Goal: Task Accomplishment & Management: Complete application form

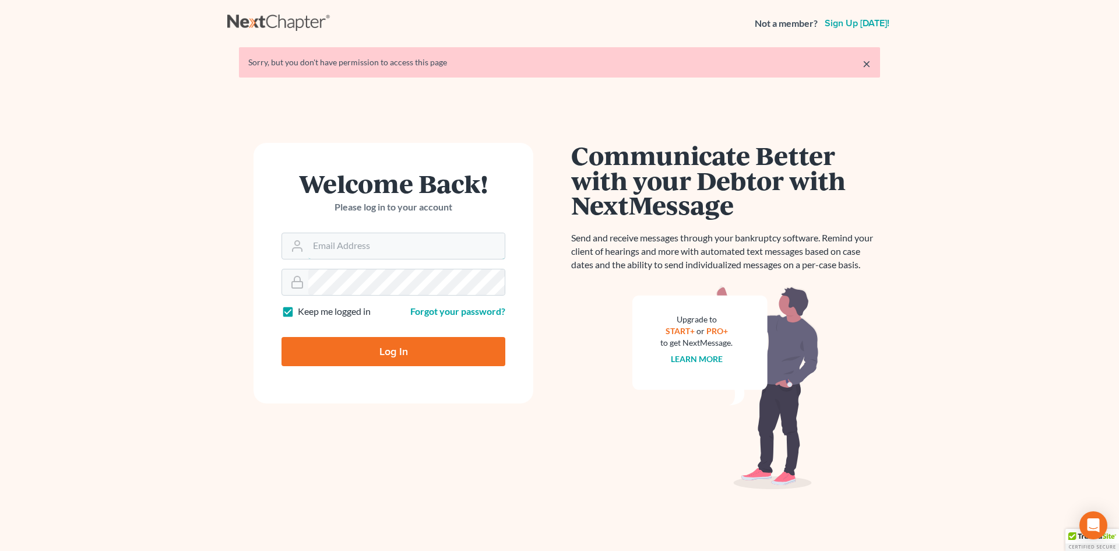
type input "[EMAIL_ADDRESS][DOMAIN_NAME]"
click at [381, 361] on input "Log In" at bounding box center [394, 351] width 224 height 29
type input "Thinking..."
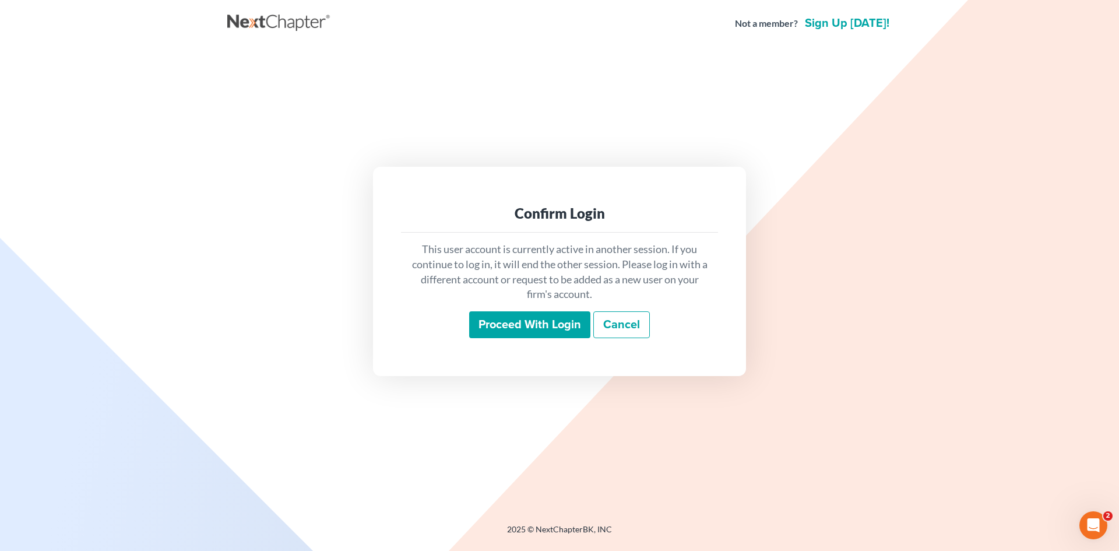
click at [559, 329] on input "Proceed with login" at bounding box center [529, 324] width 121 height 27
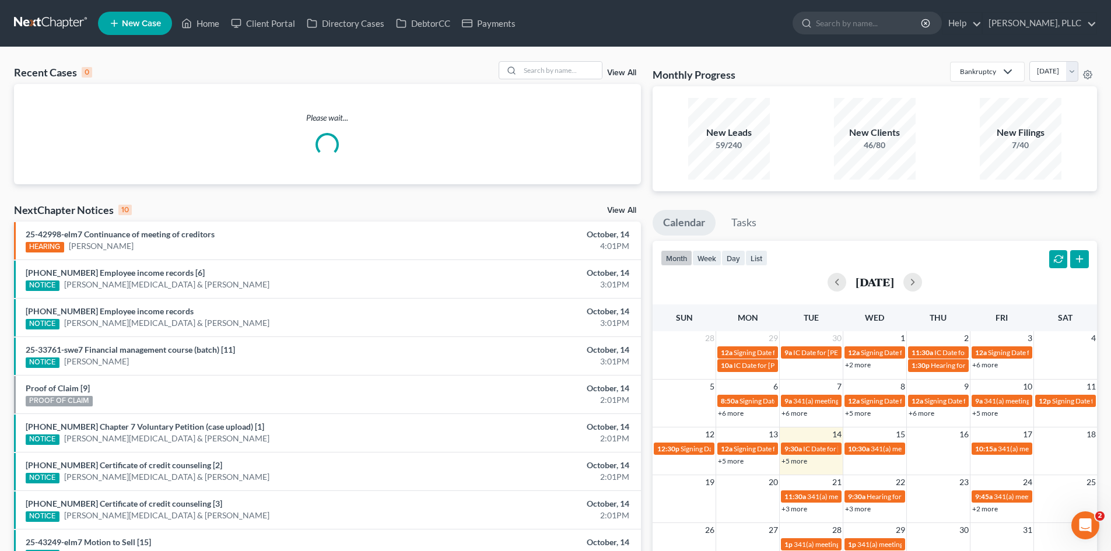
click at [163, 20] on link "New Case" at bounding box center [135, 23] width 74 height 23
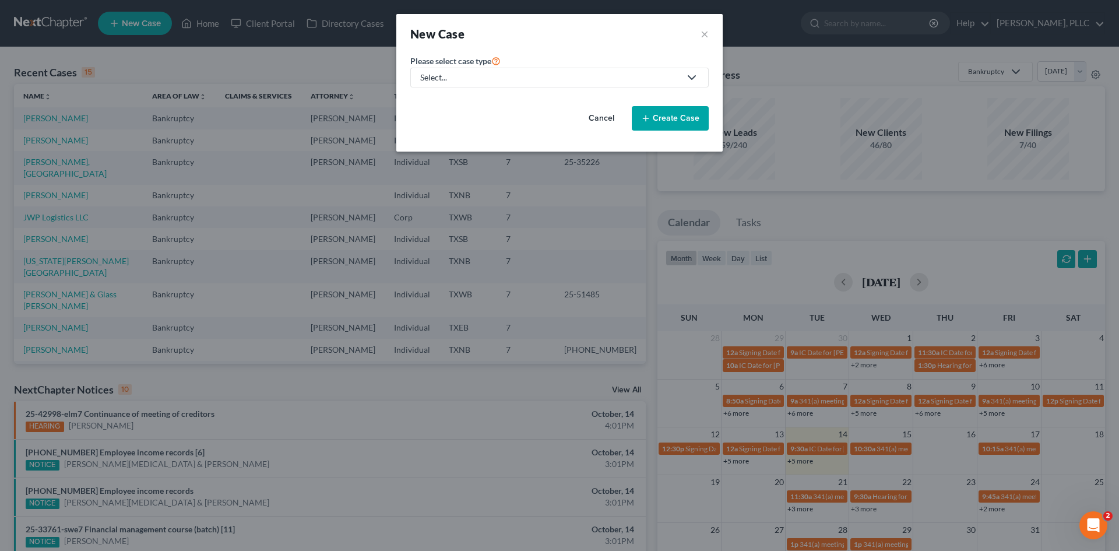
click at [482, 68] on link "Select..." at bounding box center [559, 78] width 299 height 20
click at [469, 99] on div "Bankruptcy" at bounding box center [469, 101] width 95 height 12
select select "78"
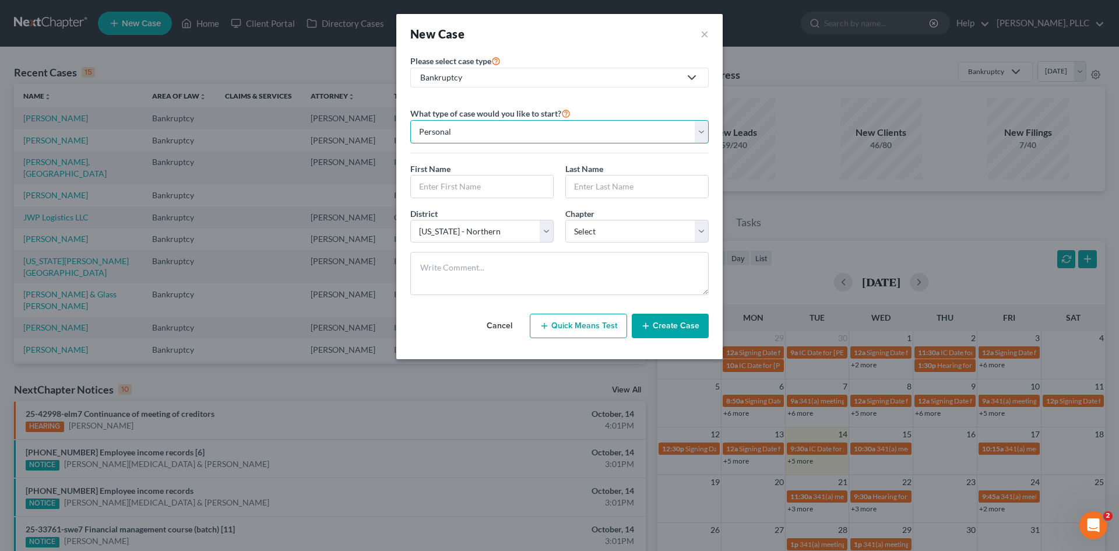
click at [561, 125] on select "Personal Business" at bounding box center [559, 131] width 299 height 23
click at [410, 120] on select "Personal Business" at bounding box center [559, 131] width 299 height 23
click at [484, 189] on input "text" at bounding box center [482, 186] width 142 height 22
type input "j"
type input "[PERSON_NAME]"
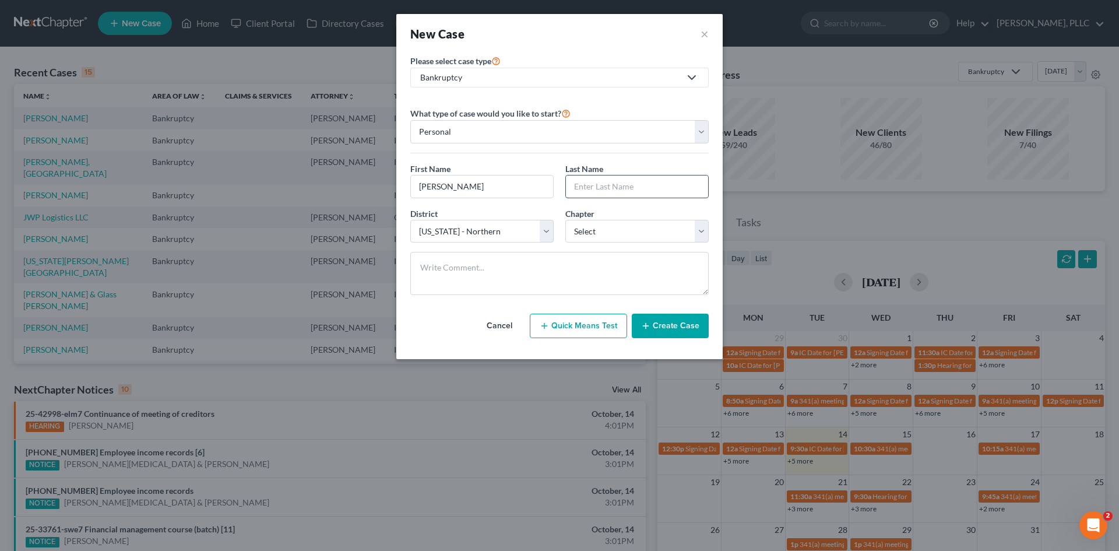
click at [595, 189] on input "text" at bounding box center [637, 186] width 142 height 22
type input "[PERSON_NAME]"
click at [487, 229] on select "Select [US_STATE] - [GEOGRAPHIC_DATA] [US_STATE] - [GEOGRAPHIC_DATA][US_STATE] …" at bounding box center [481, 231] width 143 height 23
select select "77"
click at [410, 220] on select "Select [US_STATE] - [GEOGRAPHIC_DATA] [US_STATE] - [GEOGRAPHIC_DATA][US_STATE] …" at bounding box center [481, 231] width 143 height 23
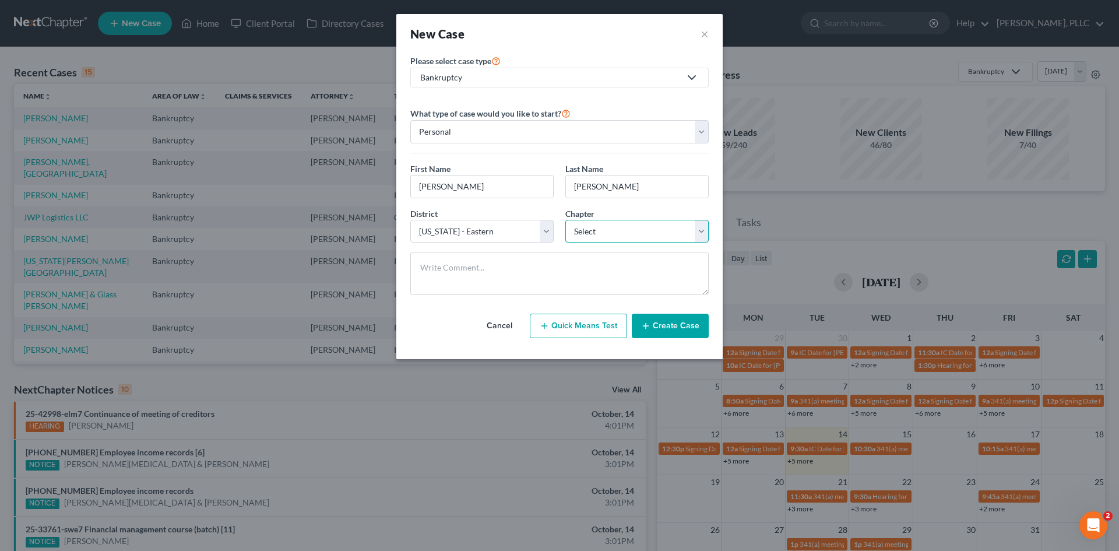
click at [649, 232] on select "Select 7 11 12 13" at bounding box center [637, 231] width 143 height 23
select select "0"
click at [566, 220] on select "Select 7 11 12 13" at bounding box center [637, 231] width 143 height 23
click at [659, 323] on button "Create Case" at bounding box center [670, 326] width 77 height 24
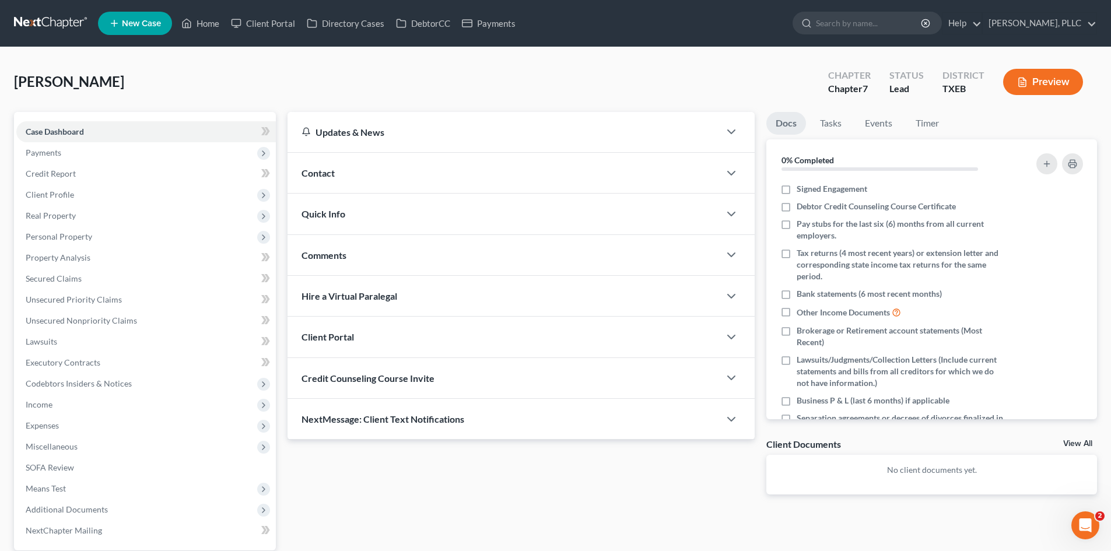
click at [399, 174] on div "Contact" at bounding box center [503, 173] width 432 height 40
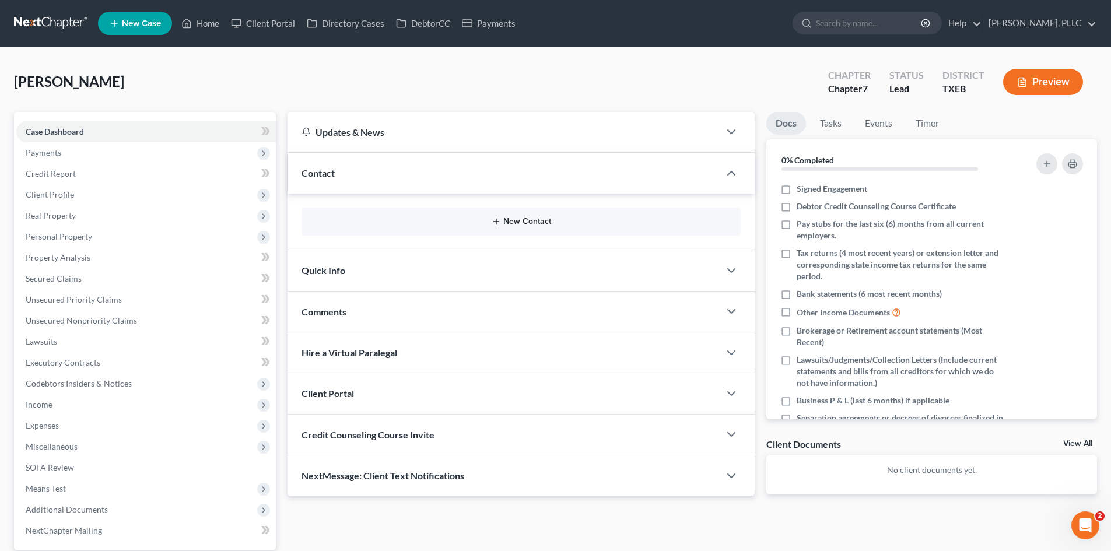
click at [476, 225] on button "New Contact" at bounding box center [521, 221] width 420 height 9
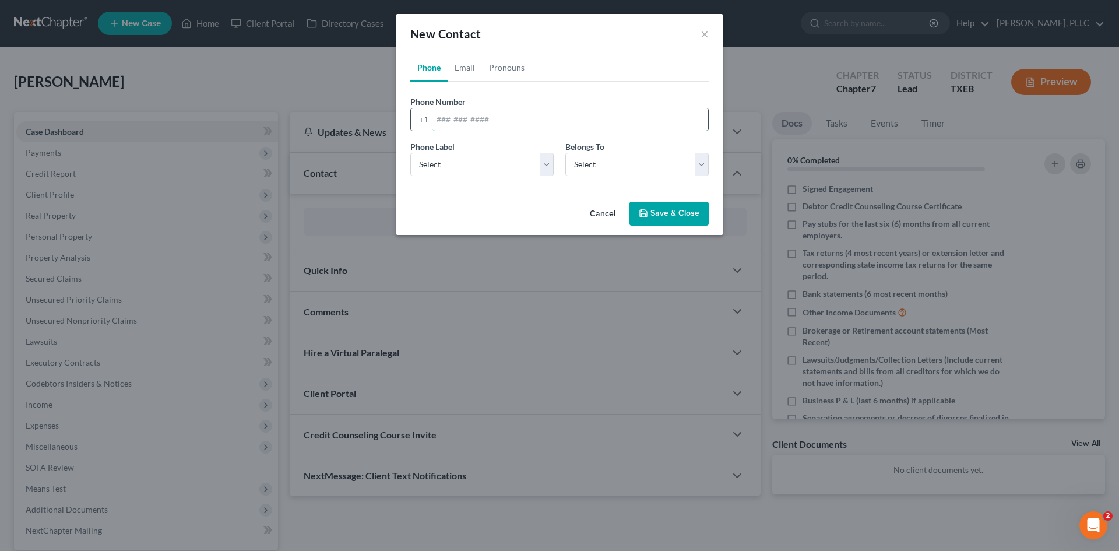
click at [482, 122] on input "tel" at bounding box center [571, 119] width 276 height 22
type input "4793122450"
click at [470, 158] on select "Select Mobile Home Work Other" at bounding box center [481, 164] width 143 height 23
select select "0"
click at [410, 153] on select "Select Mobile Home Work Other" at bounding box center [481, 164] width 143 height 23
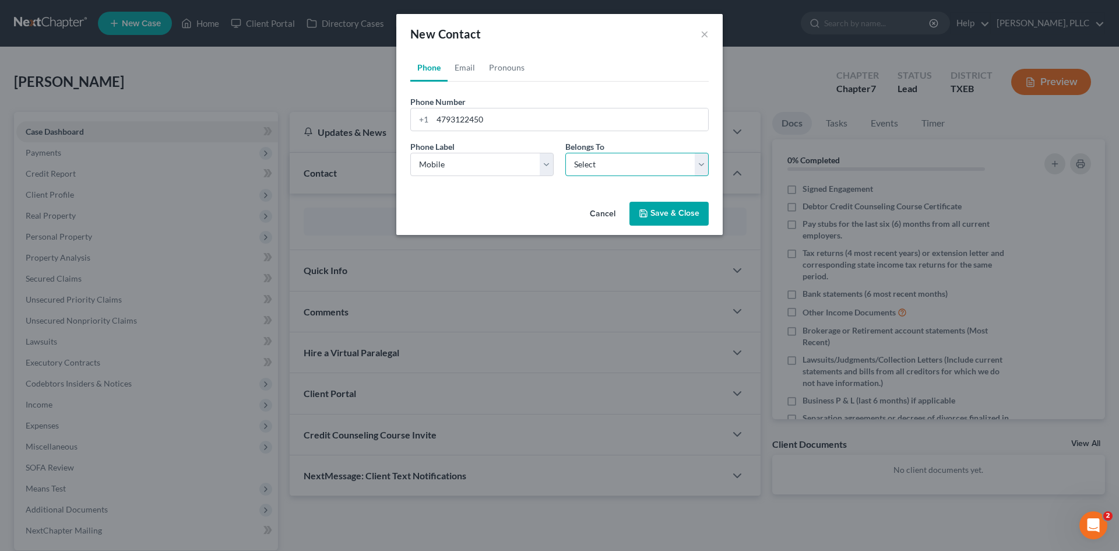
click at [602, 158] on select "Select Client Other" at bounding box center [637, 164] width 143 height 23
select select "0"
click at [566, 153] on select "Select Client Other" at bounding box center [637, 164] width 143 height 23
select select "0"
click at [466, 75] on link "Email" at bounding box center [465, 68] width 34 height 28
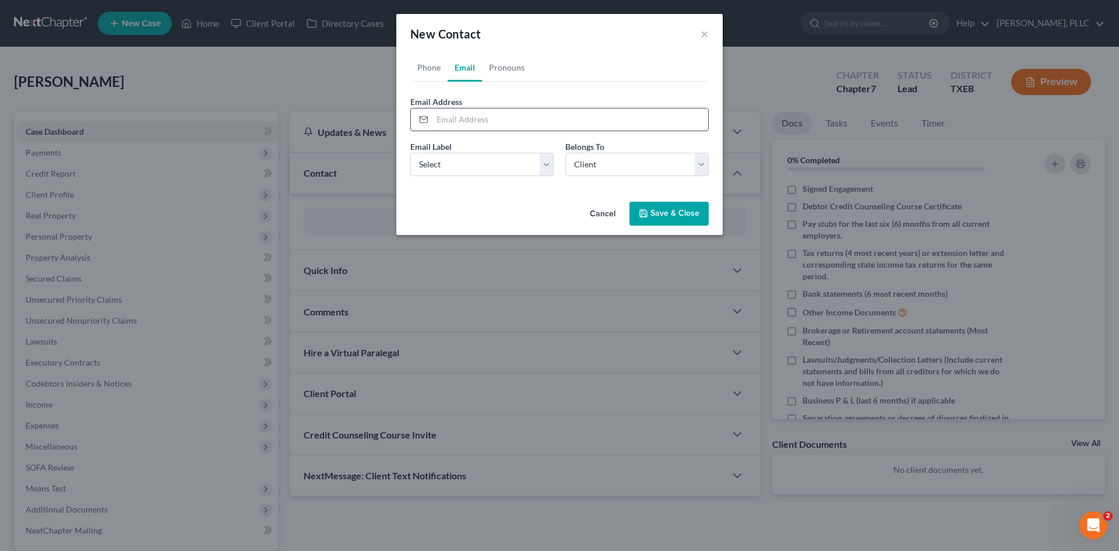
click at [483, 113] on input "email" at bounding box center [571, 119] width 276 height 22
type input "[EMAIL_ADDRESS][DOMAIN_NAME]"
drag, startPoint x: 496, startPoint y: 156, endPoint x: 491, endPoint y: 172, distance: 16.6
click at [497, 157] on select "Select Home Work Other" at bounding box center [481, 164] width 143 height 23
select select "0"
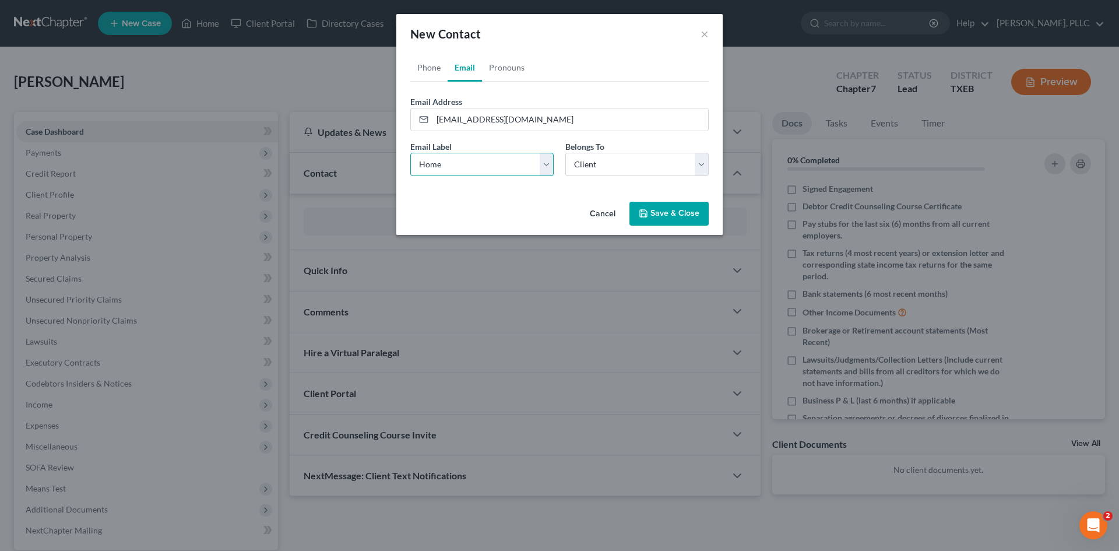
click at [410, 153] on select "Select Home Work Other" at bounding box center [481, 164] width 143 height 23
click at [656, 212] on button "Save & Close" at bounding box center [669, 214] width 79 height 24
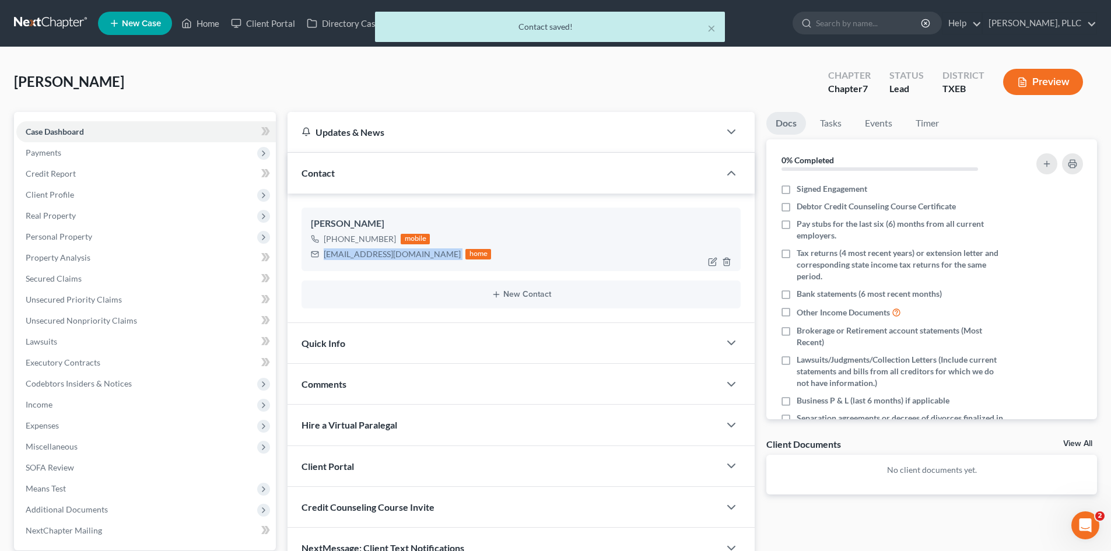
drag, startPoint x: 426, startPoint y: 250, endPoint x: 322, endPoint y: 251, distance: 104.4
click at [322, 251] on div "[EMAIL_ADDRESS][DOMAIN_NAME] home" at bounding box center [401, 254] width 180 height 15
copy div "[EMAIL_ADDRESS][DOMAIN_NAME]"
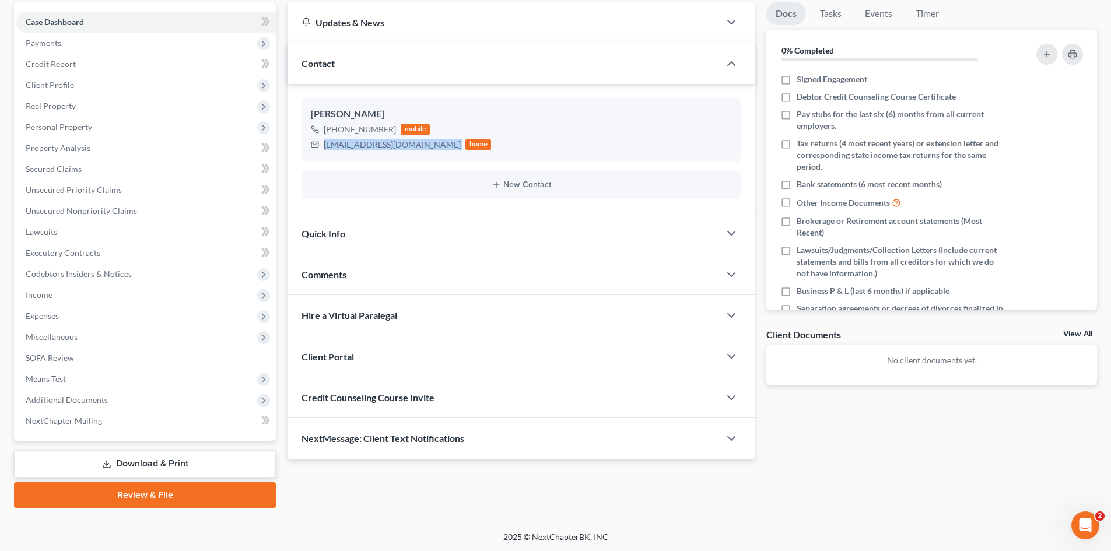
scroll to position [111, 0]
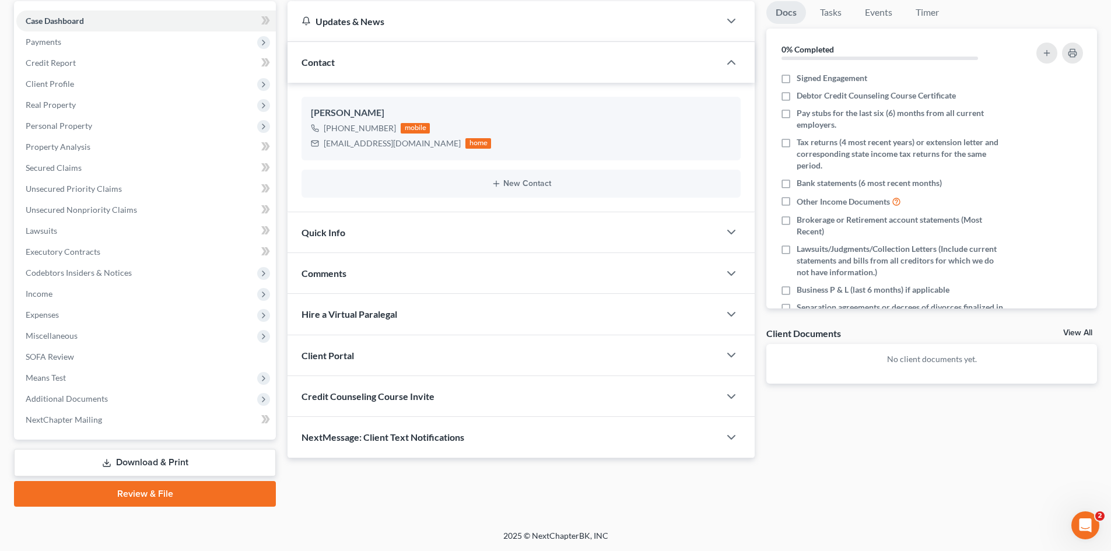
click at [350, 356] on span "Client Portal" at bounding box center [327, 355] width 52 height 11
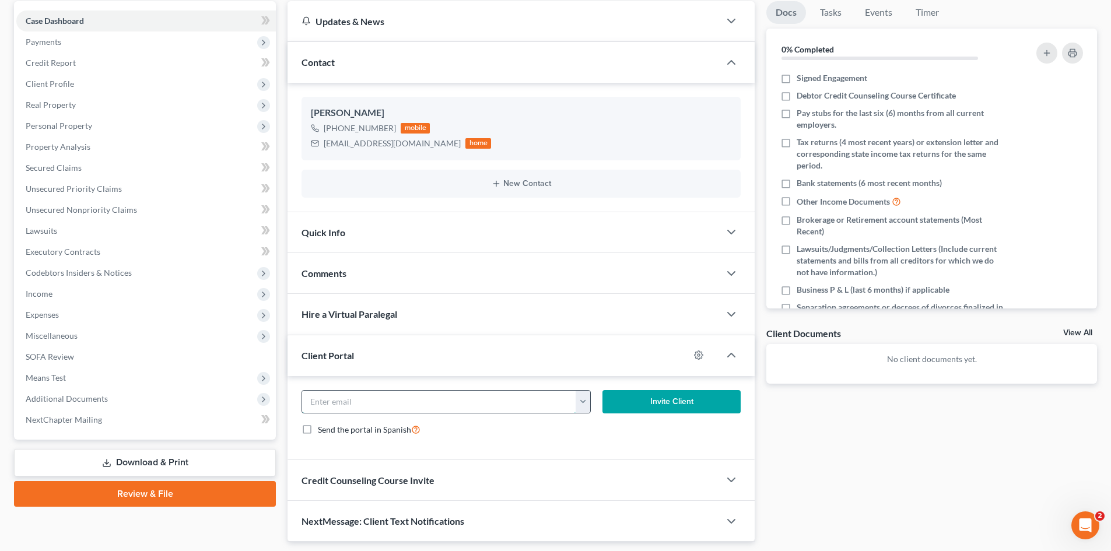
click at [355, 405] on input "email" at bounding box center [439, 402] width 274 height 22
paste input "[EMAIL_ADDRESS][DOMAIN_NAME]"
type input "[EMAIL_ADDRESS][DOMAIN_NAME]"
click at [371, 492] on div "Credit Counseling Course Invite" at bounding box center [503, 480] width 432 height 40
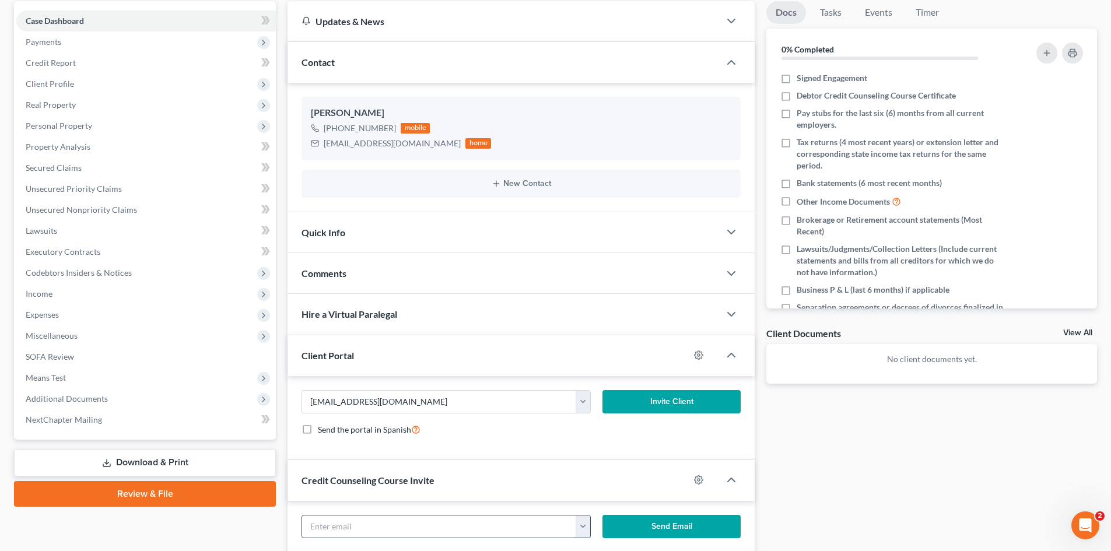
click at [372, 515] on div "[EMAIL_ADDRESS][DOMAIN_NAME]" at bounding box center [445, 526] width 289 height 23
click at [368, 521] on input "text" at bounding box center [439, 526] width 274 height 22
type input "v"
paste input "[EMAIL_ADDRESS][DOMAIN_NAME]"
type input "[EMAIL_ADDRESS][DOMAIN_NAME]"
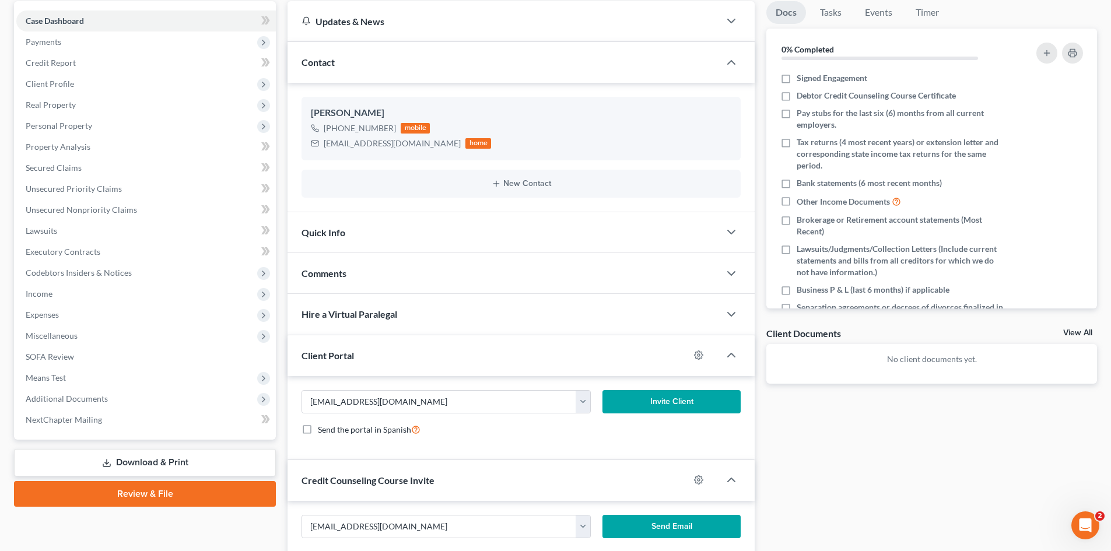
click at [668, 407] on button "Invite Client" at bounding box center [671, 401] width 139 height 23
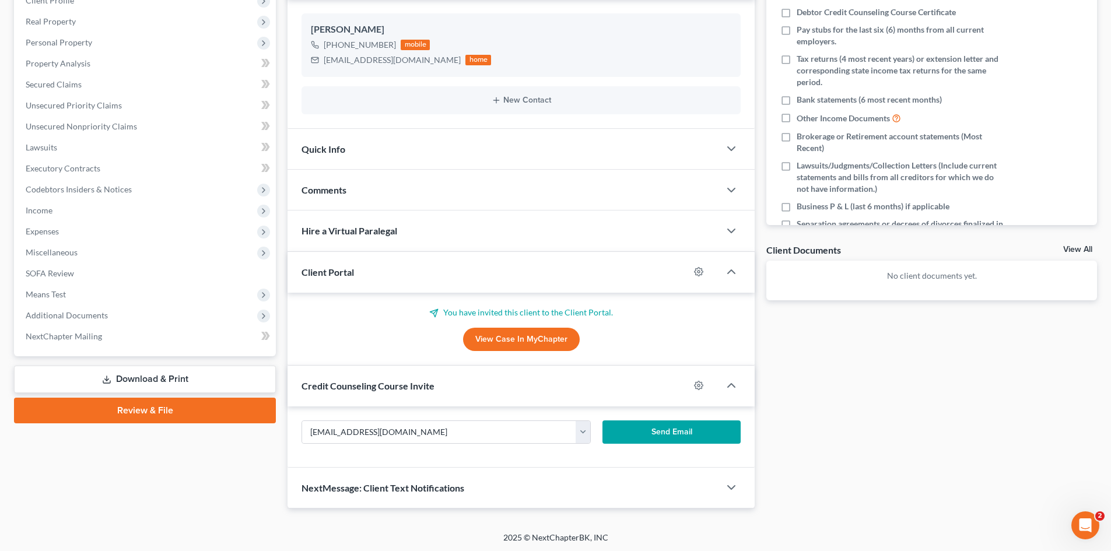
scroll to position [196, 0]
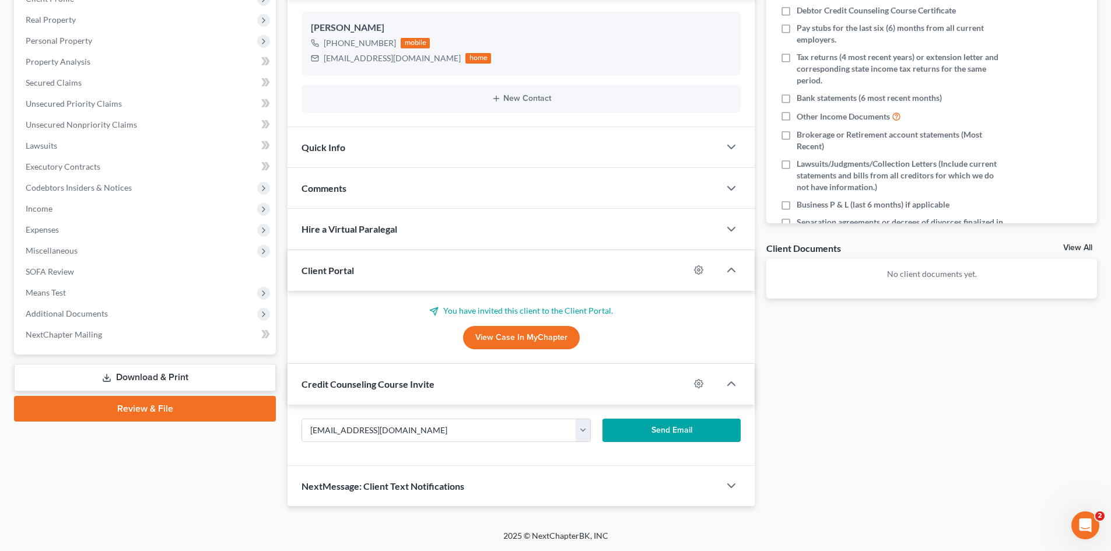
click at [665, 427] on button "Send Email" at bounding box center [671, 430] width 139 height 23
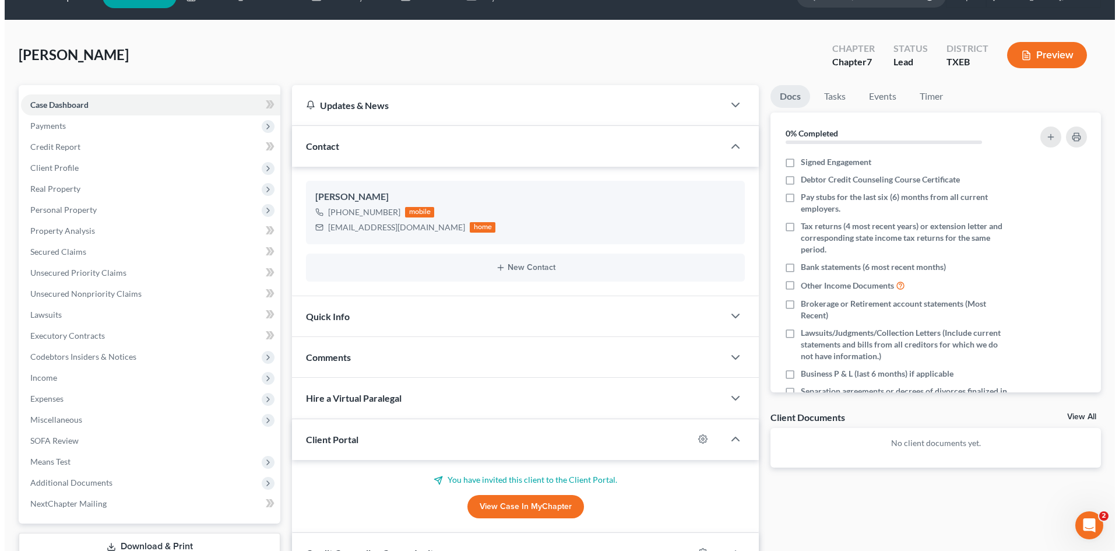
scroll to position [0, 0]
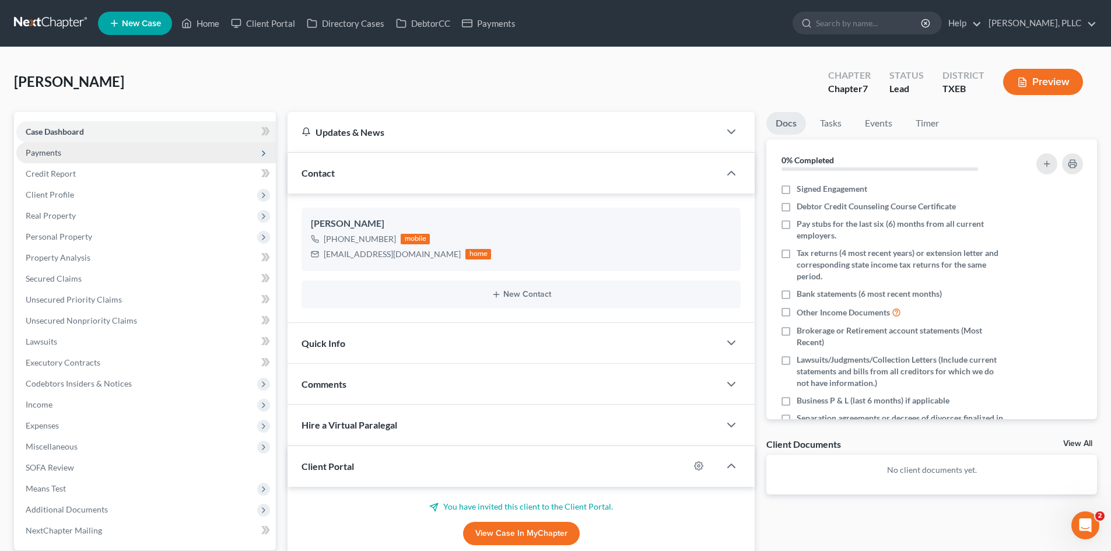
click at [82, 153] on span "Payments" at bounding box center [145, 152] width 259 height 21
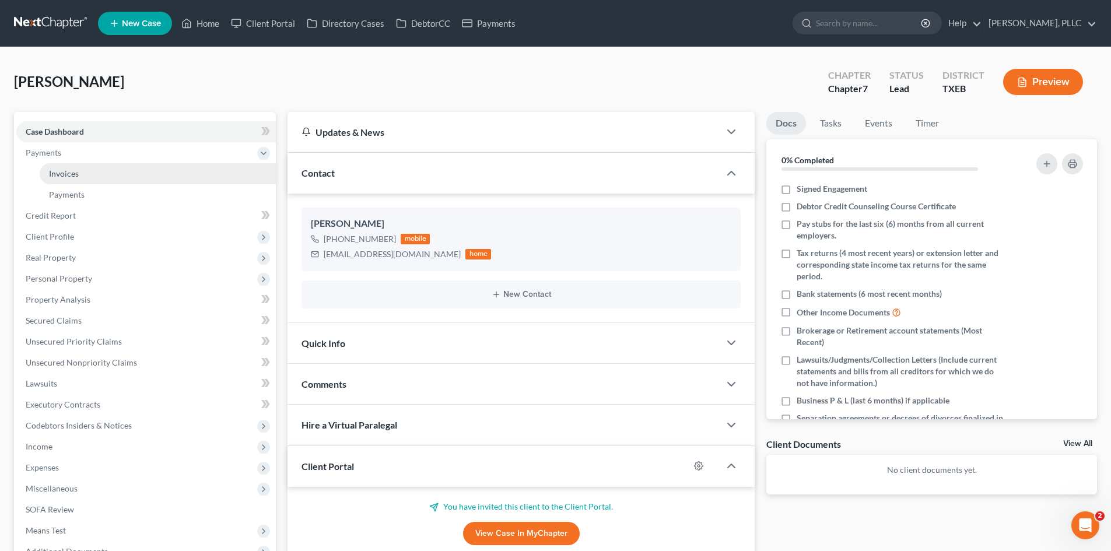
click at [83, 174] on link "Invoices" at bounding box center [158, 173] width 236 height 21
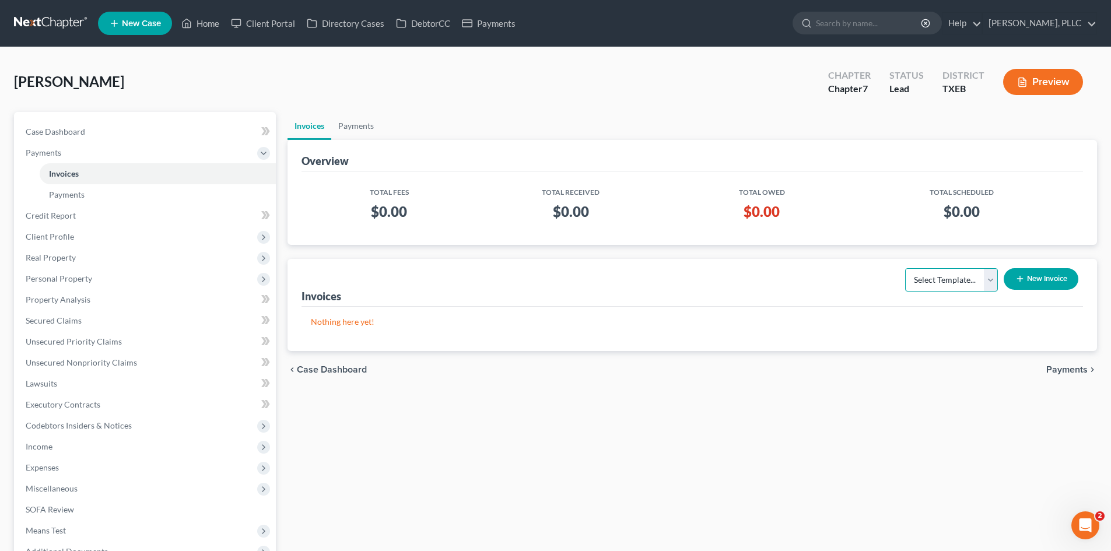
click at [956, 286] on select "Select Template... Invoice" at bounding box center [951, 279] width 93 height 23
select select "0"
click at [905, 268] on select "Select Template... Invoice" at bounding box center [951, 279] width 93 height 23
click at [1068, 283] on button "New Invoice" at bounding box center [1040, 279] width 75 height 22
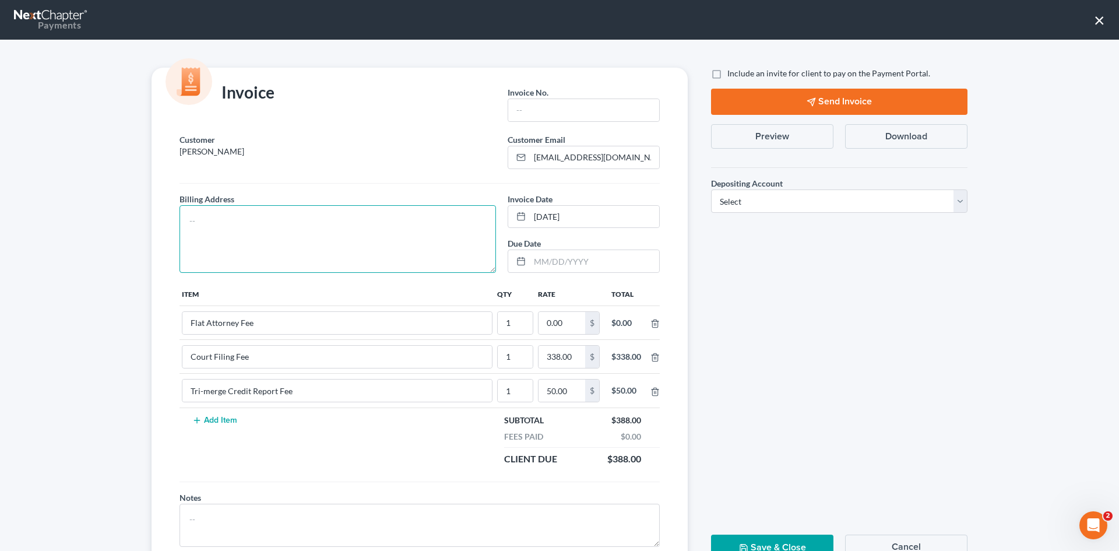
click at [195, 220] on textarea at bounding box center [338, 239] width 317 height 68
type textarea "TBD"
click at [515, 107] on input "text" at bounding box center [583, 110] width 151 height 22
type input "s"
type input "S0018"
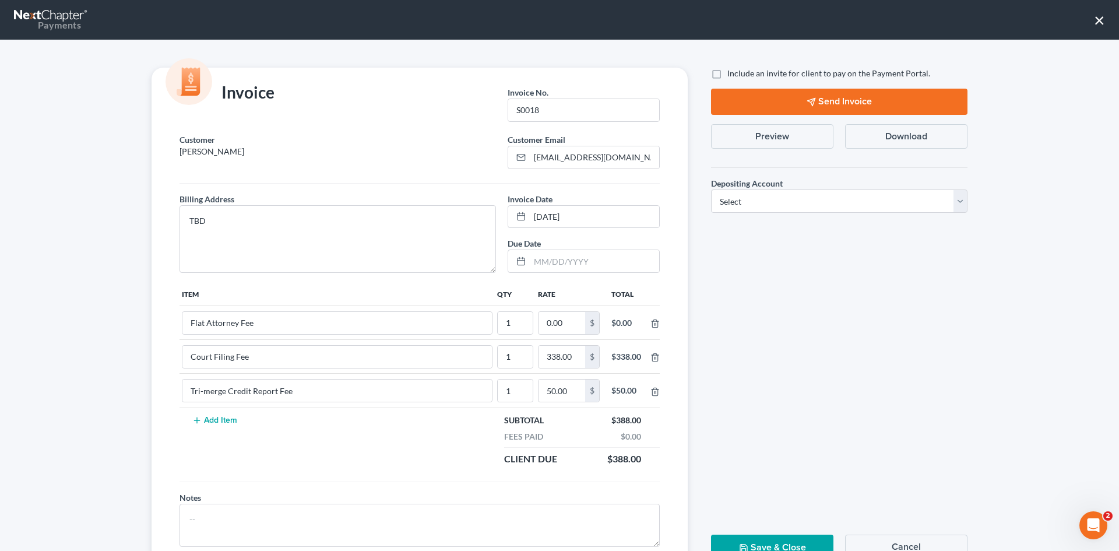
click at [728, 73] on label "Include an invite for client to pay on the Payment Portal." at bounding box center [829, 74] width 203 height 12
click at [732, 73] on input "Include an invite for client to pay on the Payment Portal." at bounding box center [736, 72] width 8 height 8
checkbox input "true"
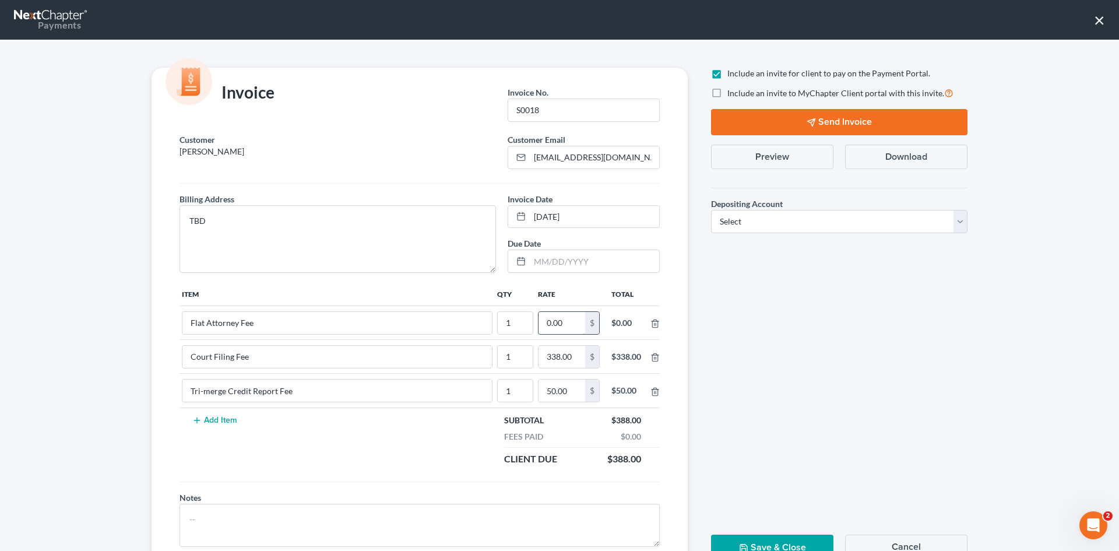
click at [545, 321] on input "0.00" at bounding box center [562, 323] width 47 height 22
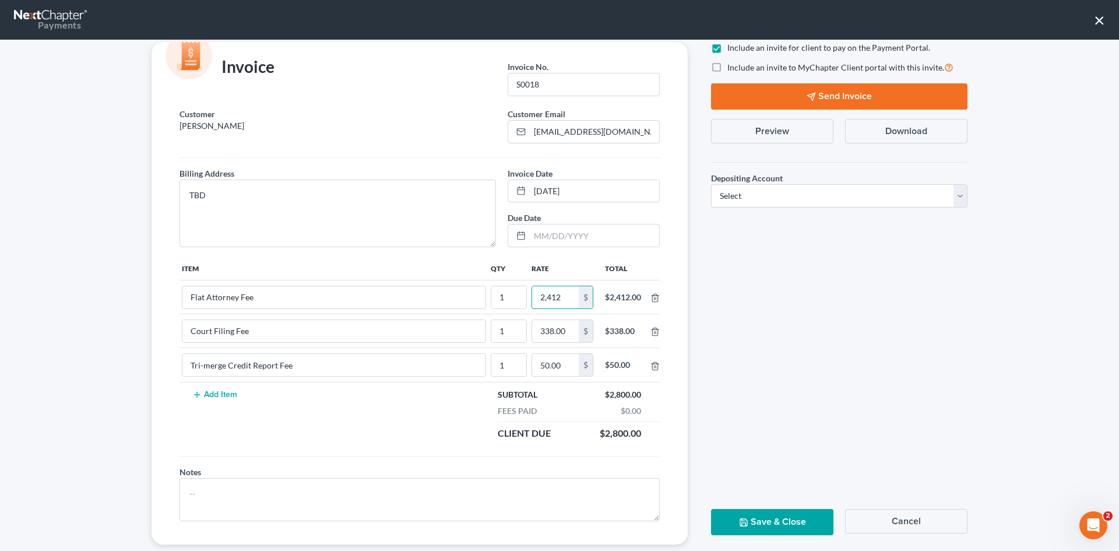
scroll to position [47, 0]
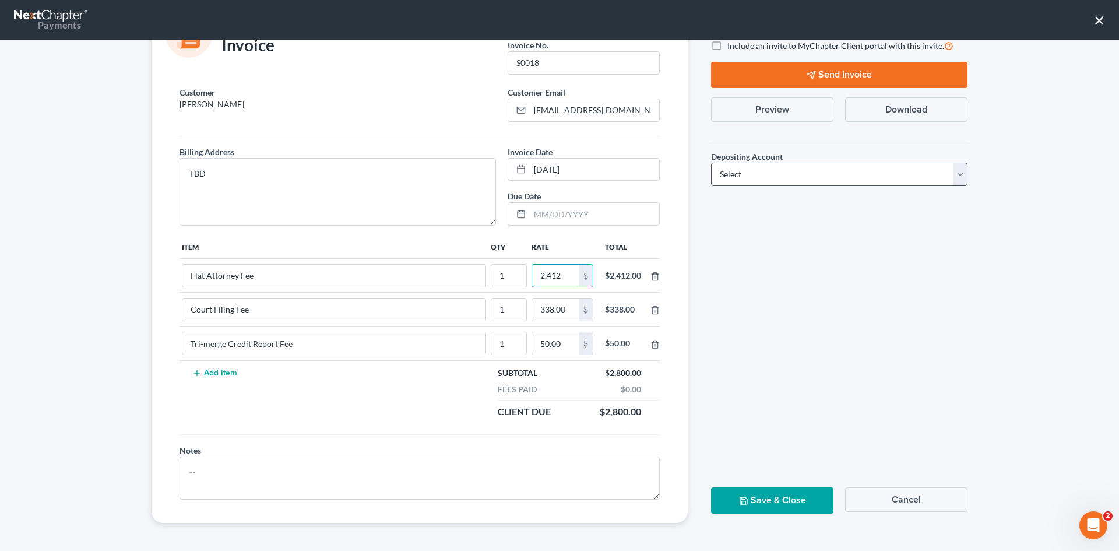
type input "2,412"
click at [745, 181] on select "Select Operation Trust" at bounding box center [839, 174] width 257 height 23
select select "1"
click at [711, 163] on select "Select Operation Trust" at bounding box center [839, 174] width 257 height 23
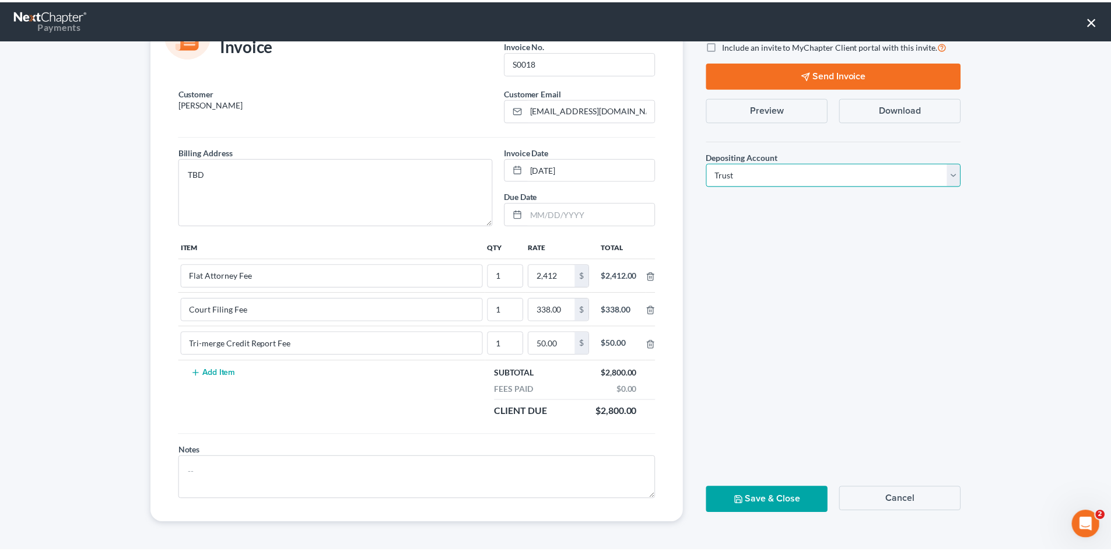
scroll to position [0, 0]
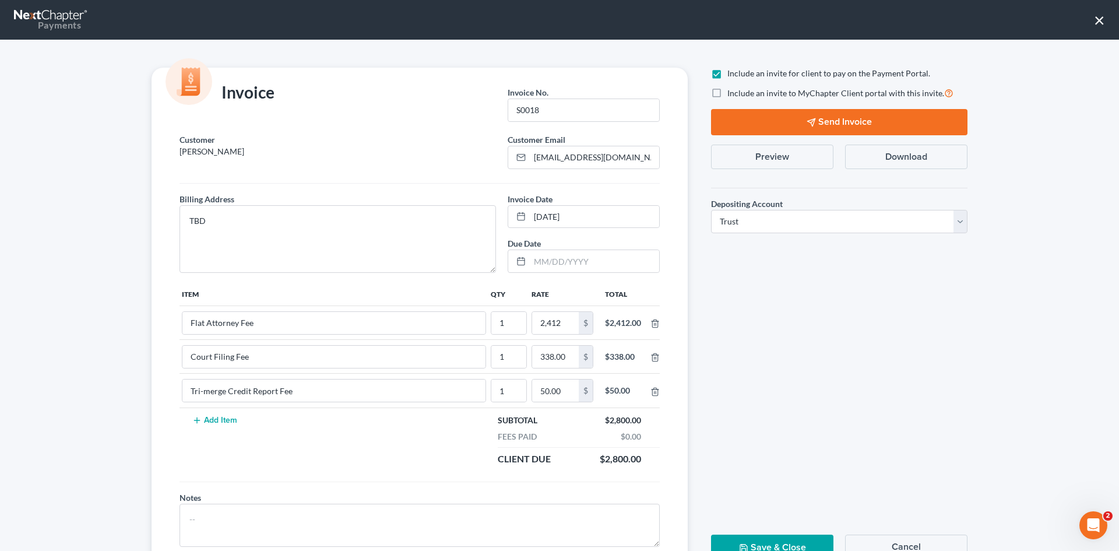
click at [852, 121] on button "Send Invoice" at bounding box center [839, 122] width 257 height 26
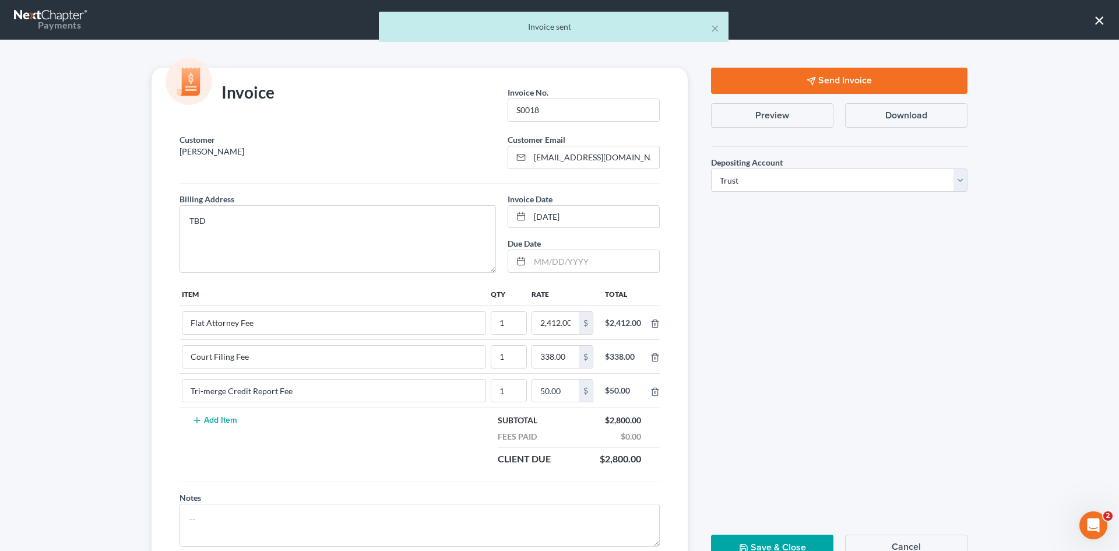
click at [1101, 19] on div "× Invoice sent" at bounding box center [553, 30] width 1119 height 36
click at [752, 541] on button "Save & Close" at bounding box center [772, 548] width 122 height 26
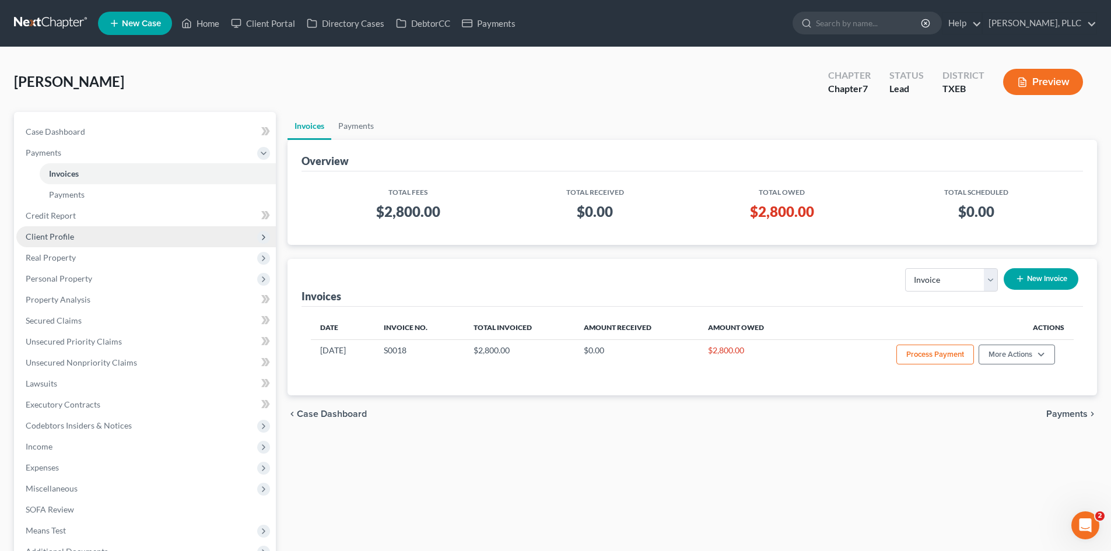
click at [47, 235] on span "Client Profile" at bounding box center [50, 236] width 48 height 10
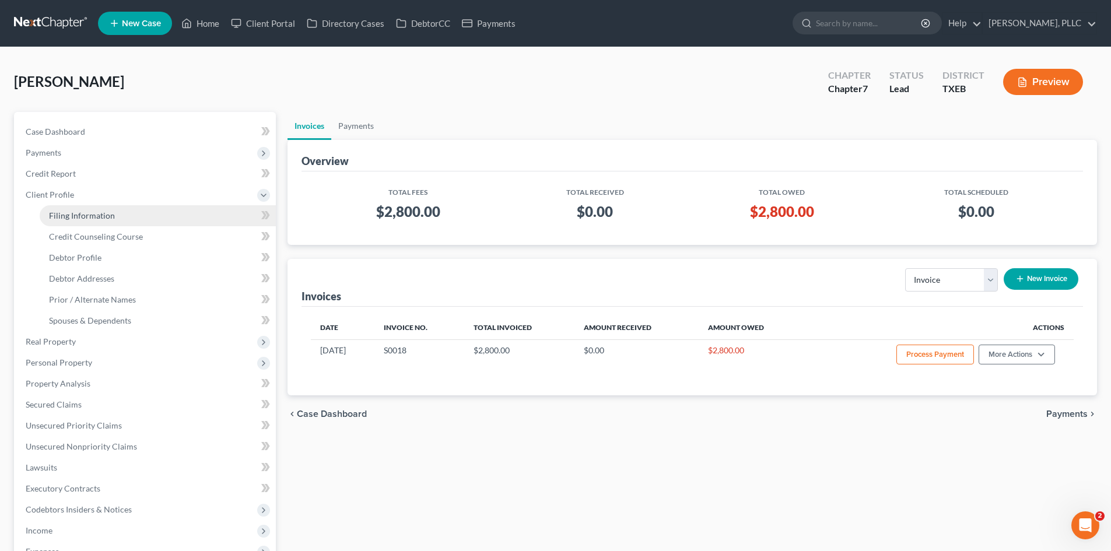
click at [79, 221] on link "Filing Information" at bounding box center [158, 215] width 236 height 21
select select "1"
select select "0"
select select "77"
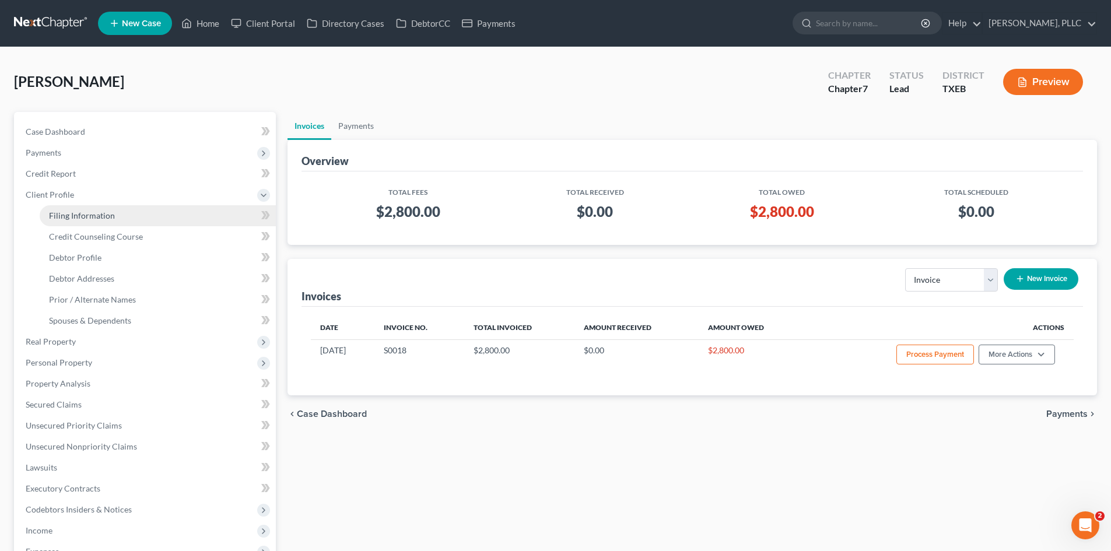
select select "45"
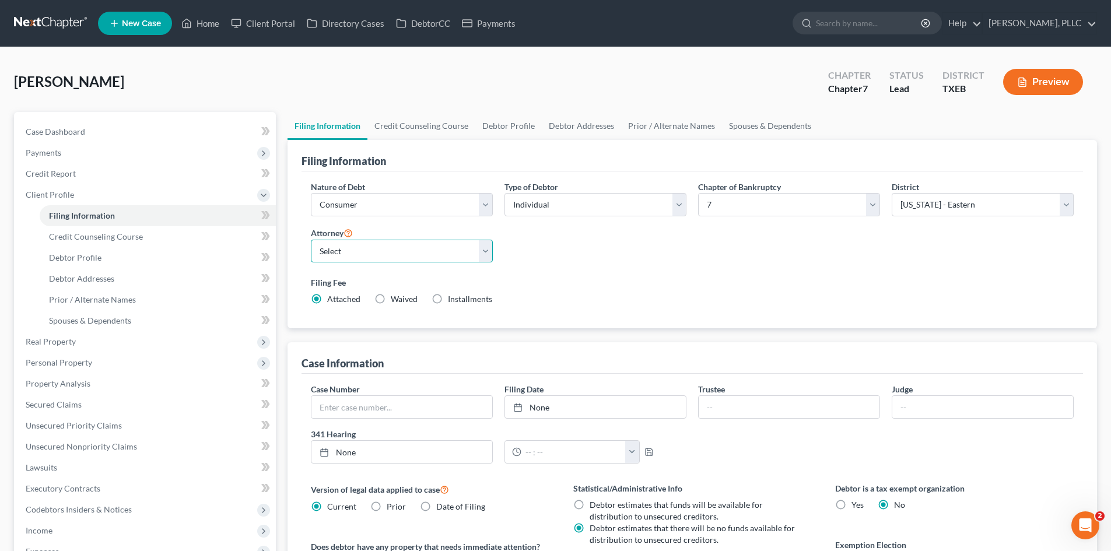
click at [375, 253] on select "Select [PERSON_NAME] - TXEB [PERSON_NAME] - [GEOGRAPHIC_DATA] [PERSON_NAME] - […" at bounding box center [402, 251] width 182 height 23
select select "0"
click at [311, 240] on select "Select [PERSON_NAME] - TXEB [PERSON_NAME] - [GEOGRAPHIC_DATA] [PERSON_NAME] - […" at bounding box center [402, 251] width 182 height 23
click at [58, 137] on link "Case Dashboard" at bounding box center [145, 131] width 259 height 21
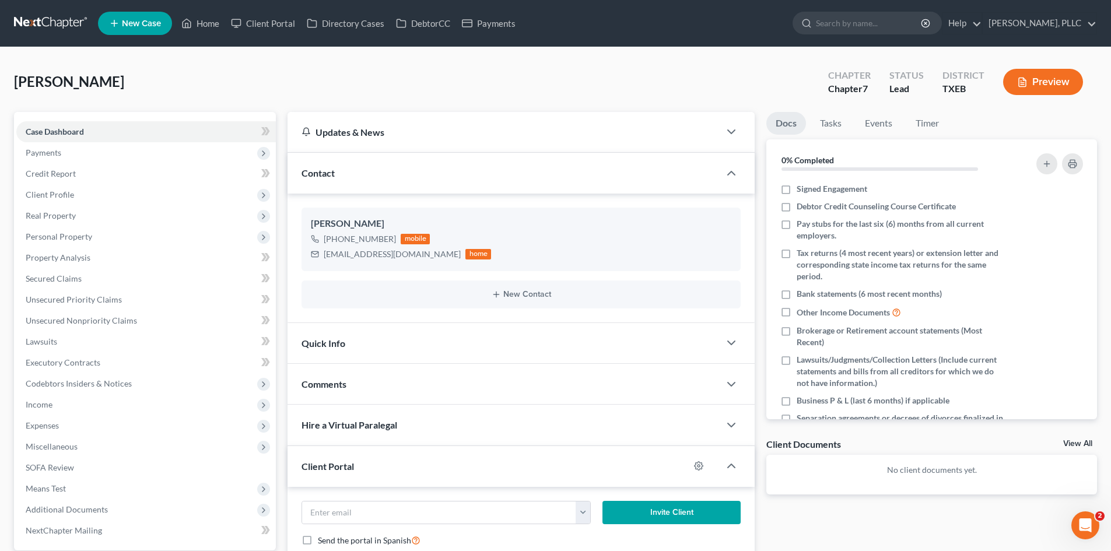
click at [141, 28] on span "New Case" at bounding box center [141, 23] width 39 height 9
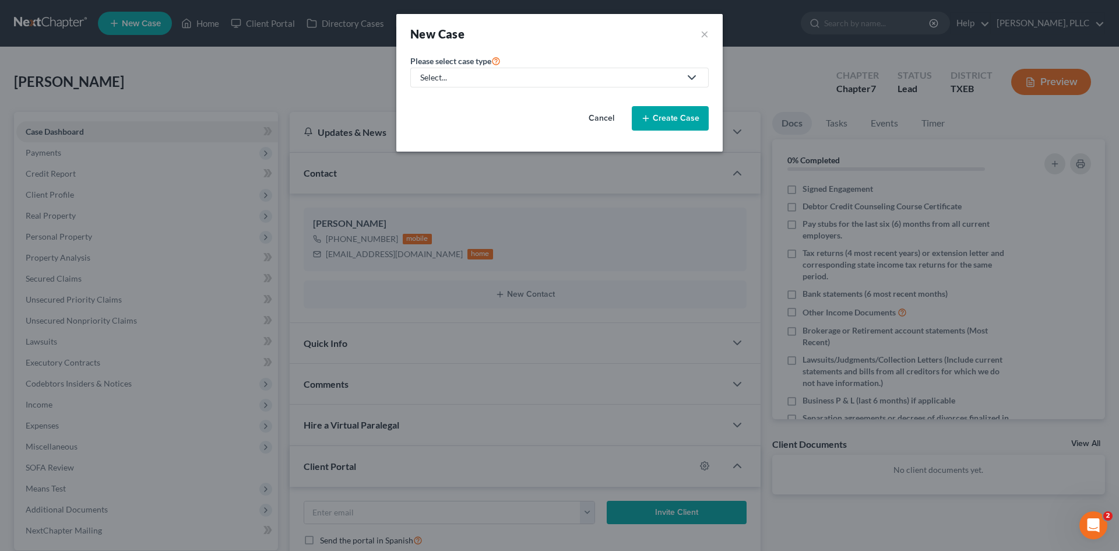
click at [496, 78] on div "Select..." at bounding box center [550, 78] width 260 height 12
click at [470, 101] on div "Bankruptcy" at bounding box center [469, 101] width 95 height 12
select select "78"
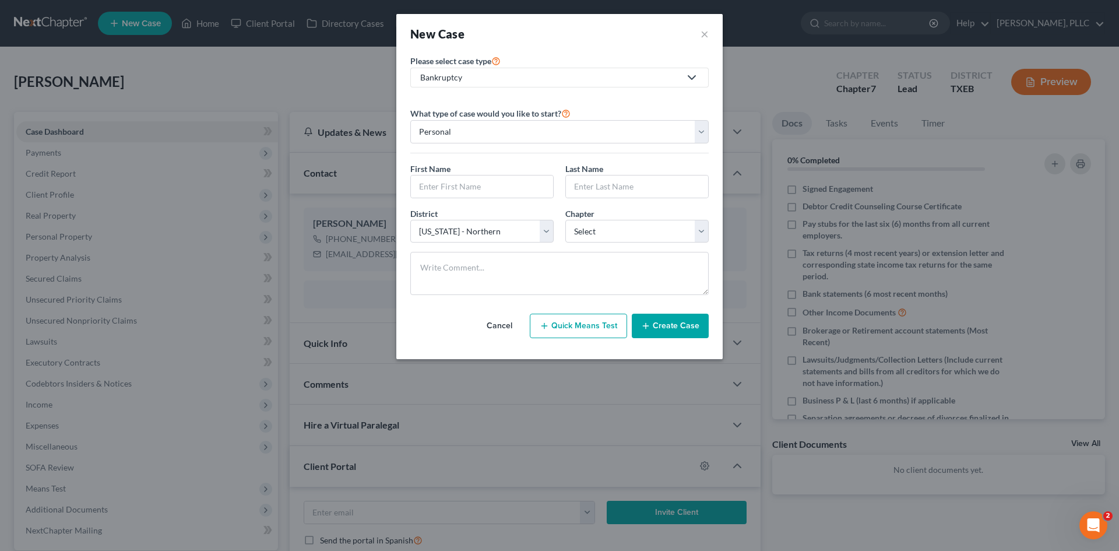
click at [528, 120] on label "What type of case would you like to start?" at bounding box center [490, 113] width 160 height 14
click at [510, 187] on input "text" at bounding box center [482, 186] width 142 height 22
type input "[PERSON_NAME]"
click at [594, 185] on input "text" at bounding box center [637, 186] width 142 height 22
type input "[PERSON_NAME]"
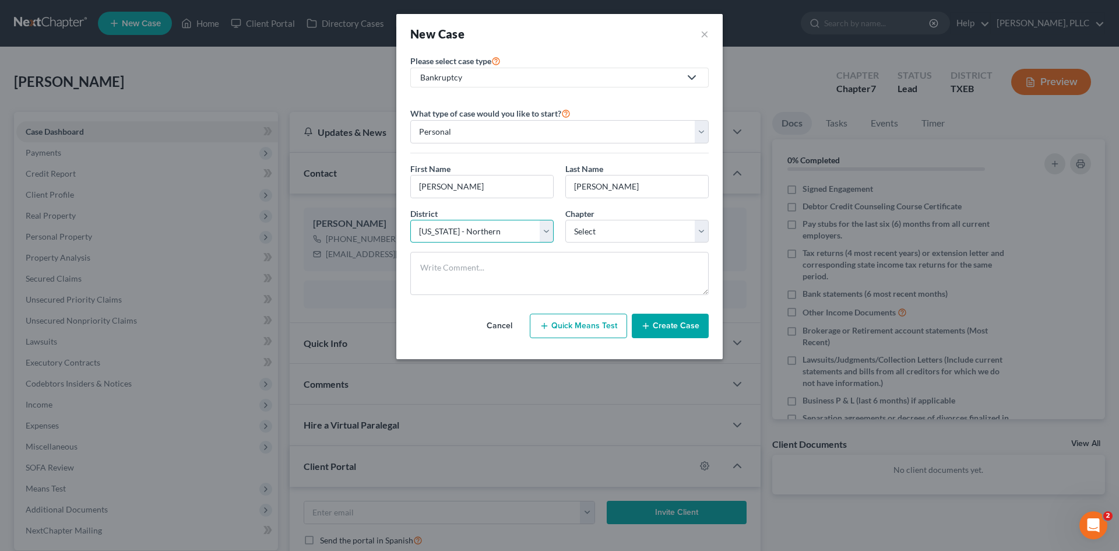
click at [540, 231] on select "Select [US_STATE] - [GEOGRAPHIC_DATA] [US_STATE] - [GEOGRAPHIC_DATA][US_STATE] …" at bounding box center [481, 231] width 143 height 23
select select "77"
click at [410, 220] on select "Select [US_STATE] - [GEOGRAPHIC_DATA] [US_STATE] - [GEOGRAPHIC_DATA][US_STATE] …" at bounding box center [481, 231] width 143 height 23
click at [586, 235] on select "Select 7 11 12 13" at bounding box center [637, 231] width 143 height 23
select select "0"
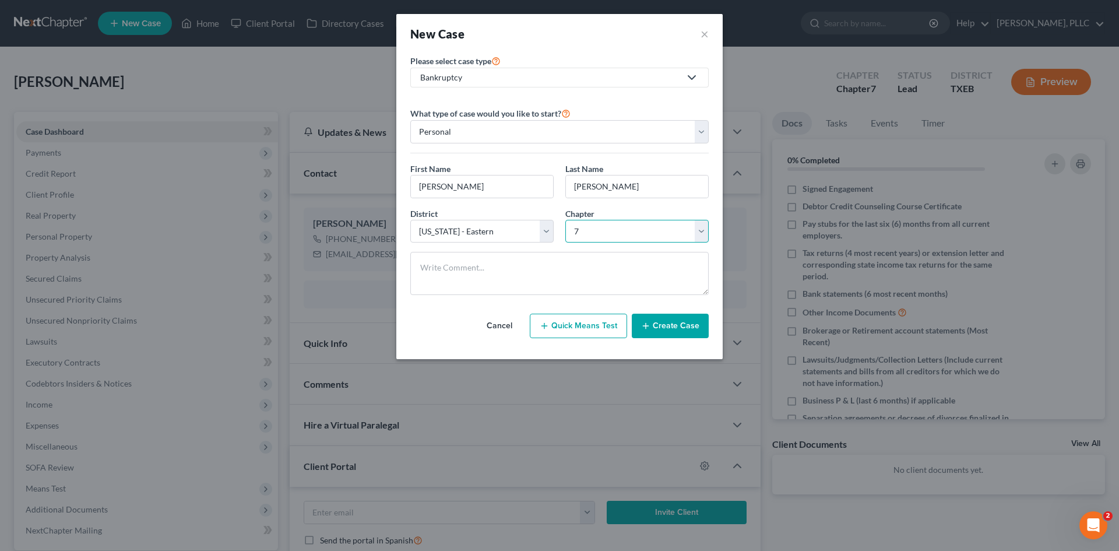
click at [566, 220] on select "Select 7 11 12 13" at bounding box center [637, 231] width 143 height 23
click at [675, 326] on button "Create Case" at bounding box center [670, 326] width 77 height 24
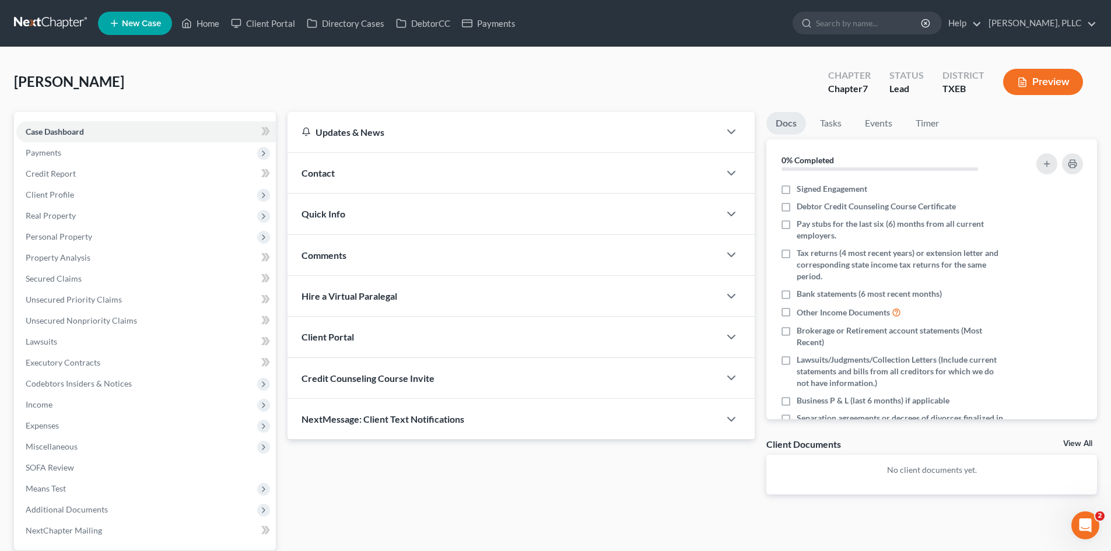
click at [376, 167] on div "Contact" at bounding box center [503, 173] width 432 height 40
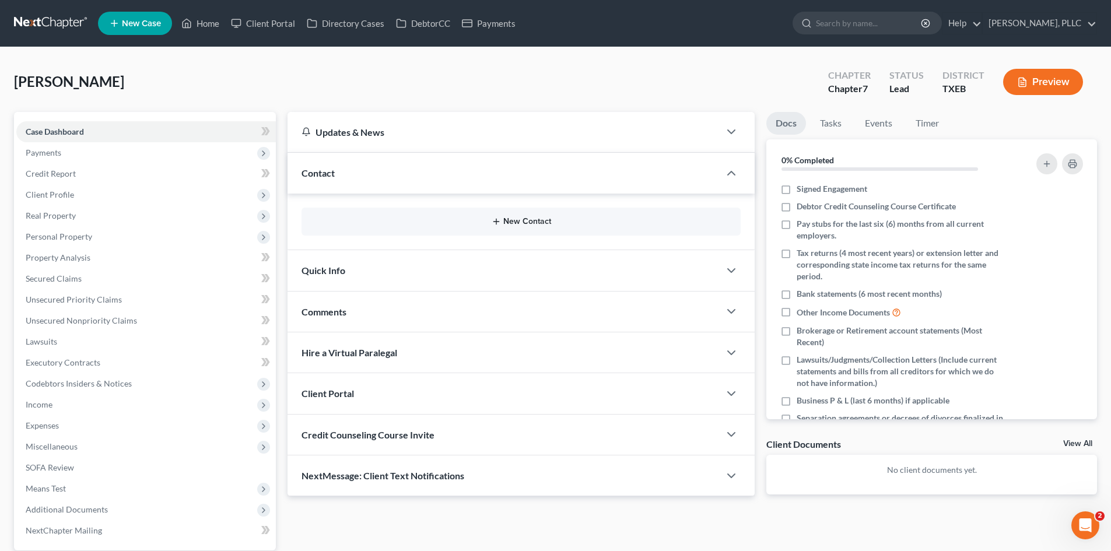
click at [438, 223] on button "New Contact" at bounding box center [521, 221] width 420 height 9
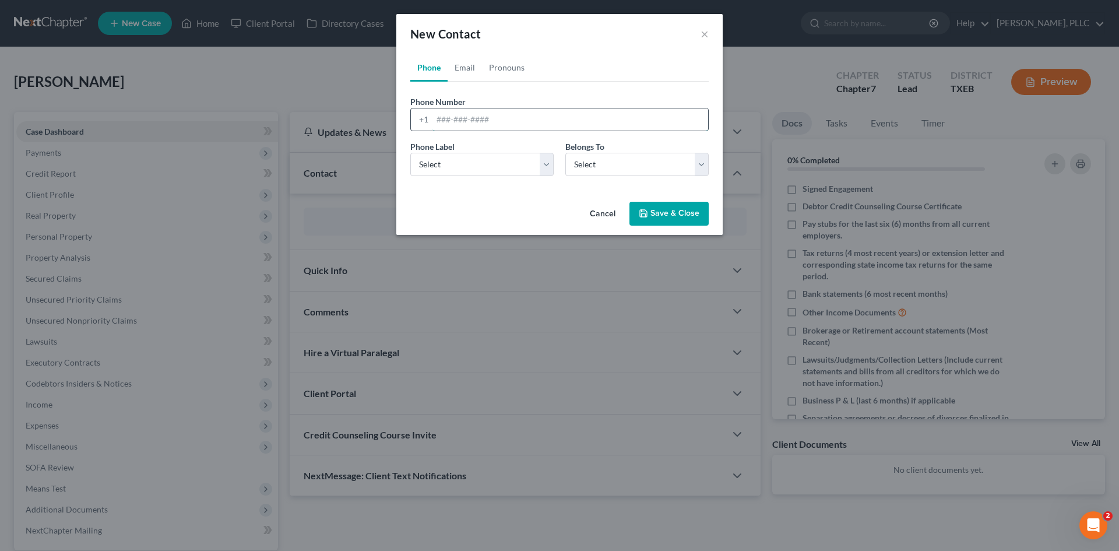
click at [461, 118] on input "tel" at bounding box center [571, 119] width 276 height 22
type input "8173725164"
click at [468, 70] on link "Email" at bounding box center [465, 68] width 34 height 28
click at [489, 121] on input "email" at bounding box center [571, 119] width 276 height 22
type input "[EMAIL_ADDRESS][DOMAIN_NAME]"
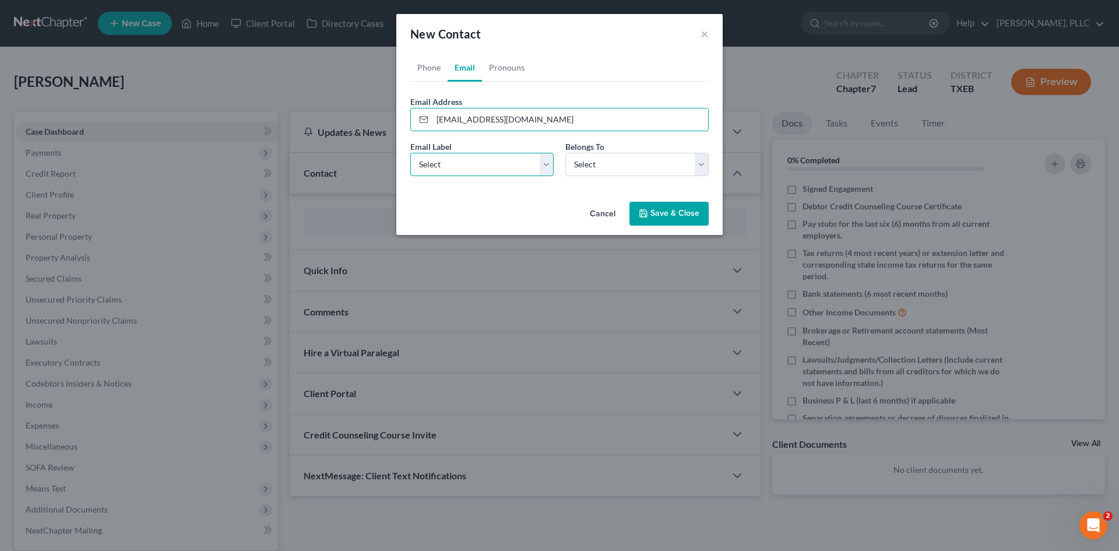
click at [512, 171] on select "Select Home Work Other" at bounding box center [481, 164] width 143 height 23
select select "0"
click at [410, 153] on select "Select Home Work Other" at bounding box center [481, 164] width 143 height 23
click at [580, 167] on select "Select Client Other" at bounding box center [637, 164] width 143 height 23
select select "0"
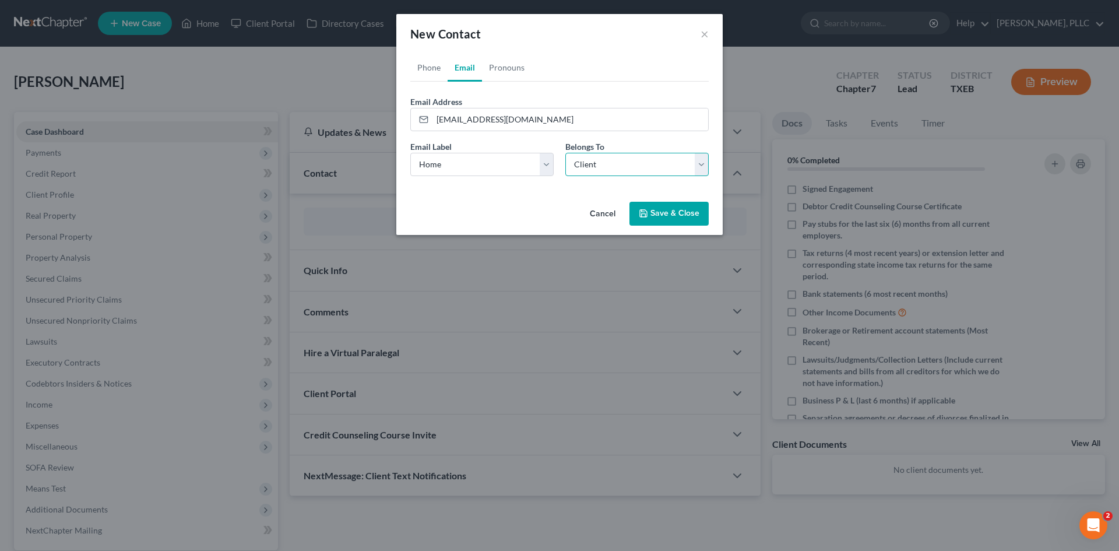
click at [566, 153] on select "Select Client Other" at bounding box center [637, 164] width 143 height 23
select select "0"
click at [430, 66] on link "Phone" at bounding box center [428, 68] width 37 height 28
drag, startPoint x: 492, startPoint y: 117, endPoint x: 453, endPoint y: 118, distance: 39.1
click at [453, 118] on input "8173725164" at bounding box center [571, 119] width 276 height 22
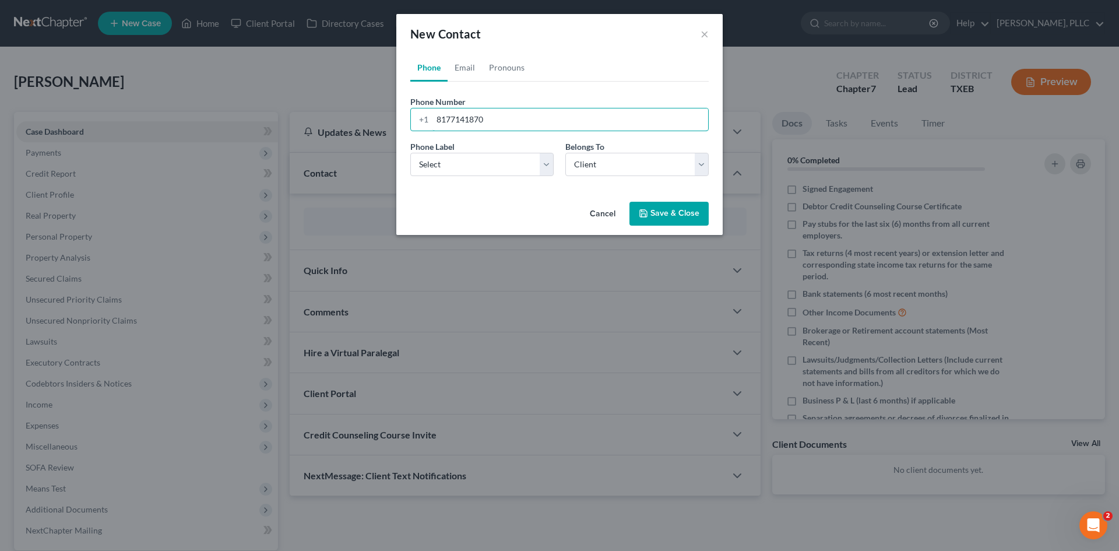
type input "8177141870"
click at [667, 212] on button "Save & Close" at bounding box center [669, 214] width 79 height 24
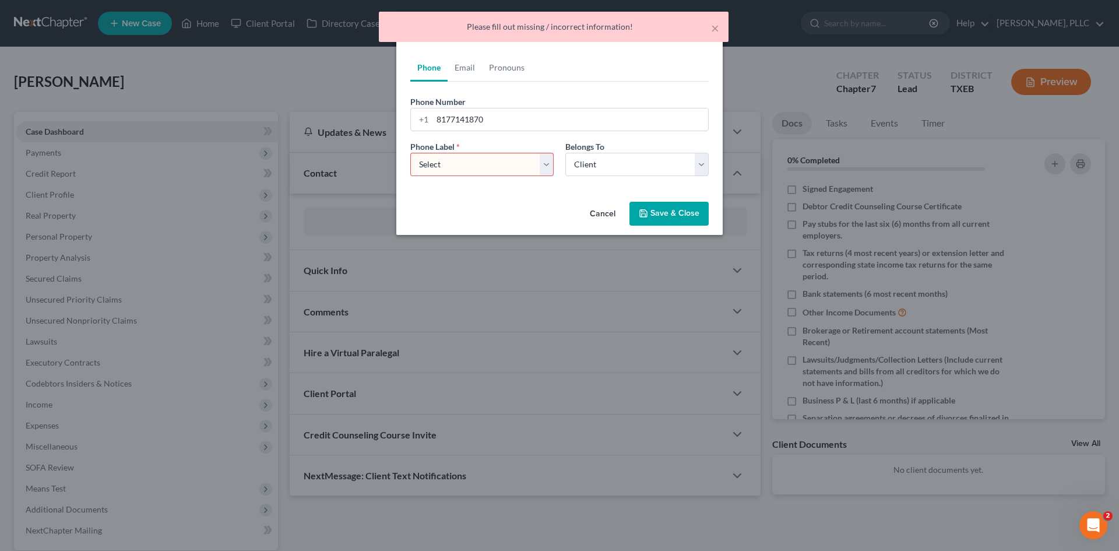
click at [524, 160] on select "Select Mobile Home Work Other" at bounding box center [481, 164] width 143 height 23
select select "0"
click at [410, 153] on select "Select Mobile Home Work Other" at bounding box center [481, 164] width 143 height 23
click at [668, 216] on button "Save & Close" at bounding box center [669, 214] width 79 height 24
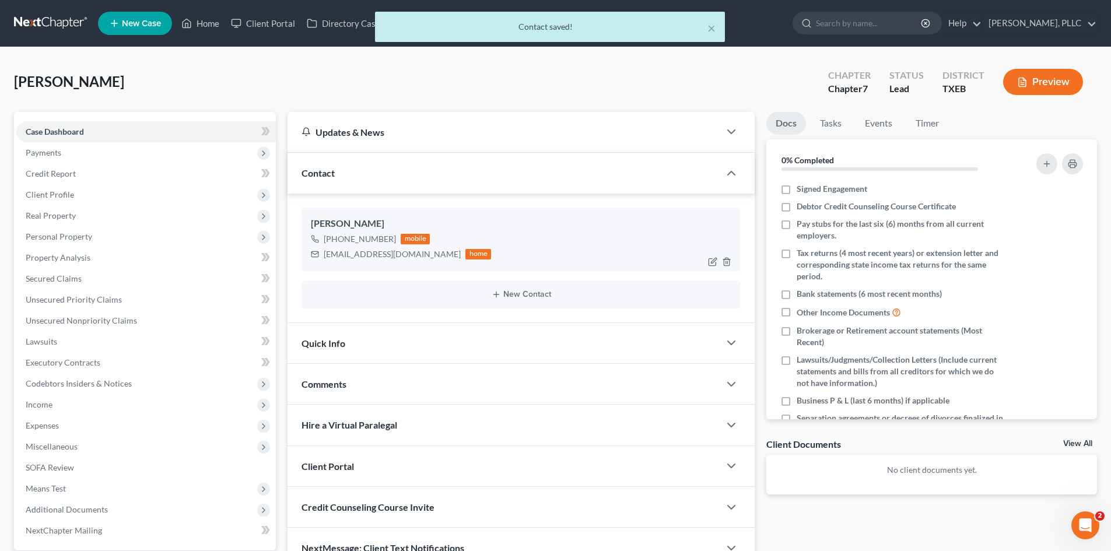
scroll to position [111, 0]
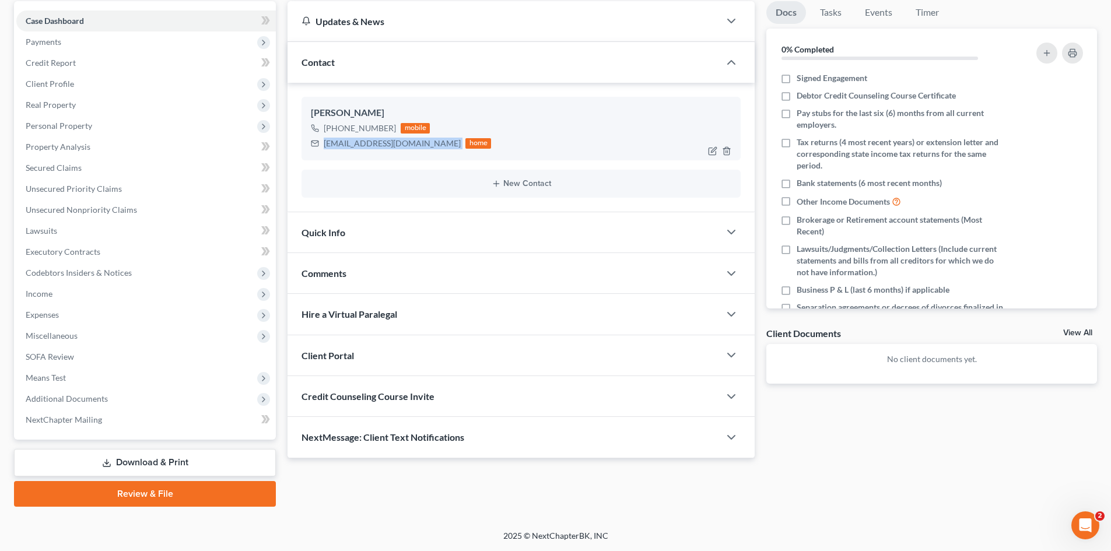
drag, startPoint x: 325, startPoint y: 142, endPoint x: 396, endPoint y: 155, distance: 71.6
click at [396, 155] on div "[PERSON_NAME] [PHONE_NUMBER] mobile [EMAIL_ADDRESS][DOMAIN_NAME] home" at bounding box center [520, 128] width 439 height 63
copy div "[EMAIL_ADDRESS][DOMAIN_NAME]"
click at [71, 84] on span "Client Profile" at bounding box center [50, 84] width 48 height 10
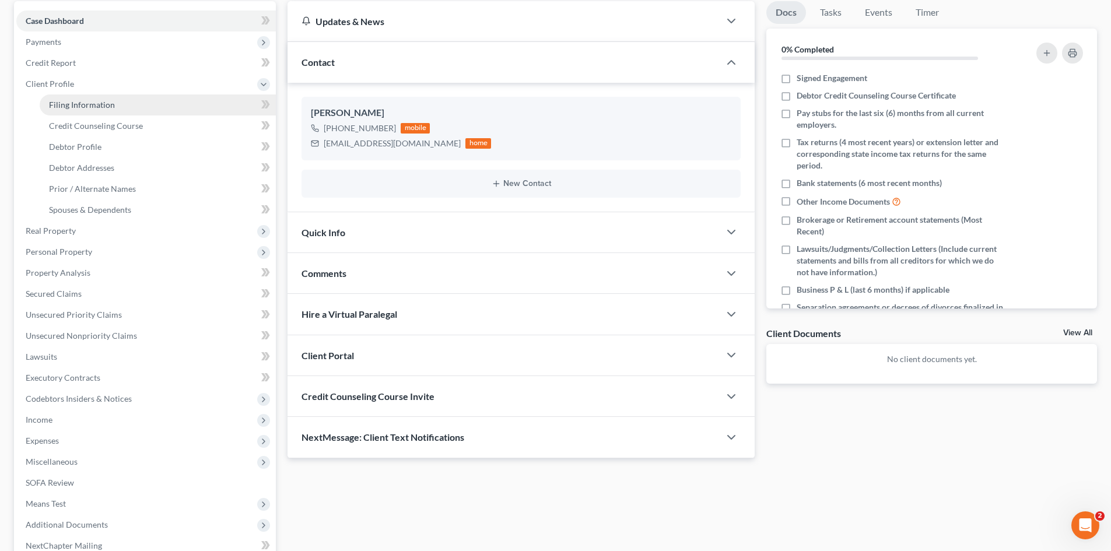
drag, startPoint x: 96, startPoint y: 106, endPoint x: 107, endPoint y: 106, distance: 10.5
click at [97, 105] on span "Filing Information" at bounding box center [82, 105] width 66 height 10
select select "1"
select select "0"
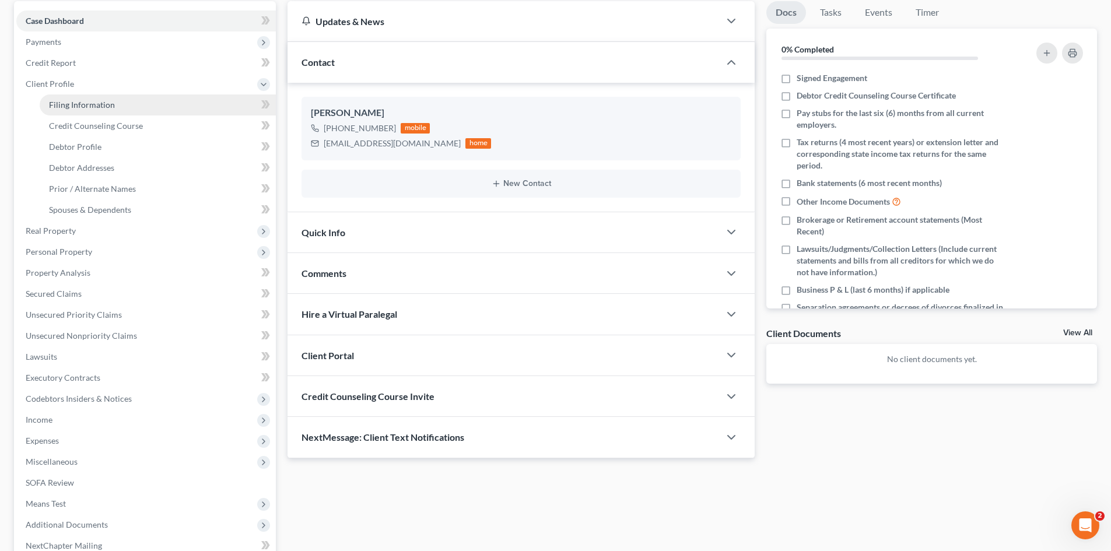
select select "77"
select select "45"
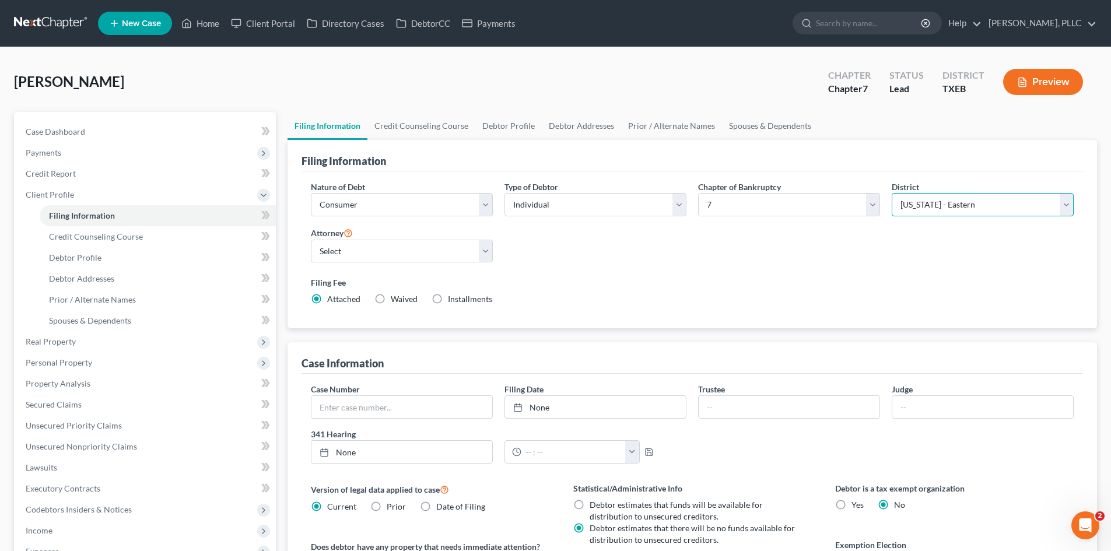
click at [1055, 212] on select "Select [US_STATE] - [GEOGRAPHIC_DATA] [US_STATE] - [GEOGRAPHIC_DATA][US_STATE] …" at bounding box center [982, 204] width 182 height 23
select select "78"
click at [891, 193] on select "Select [US_STATE] - [GEOGRAPHIC_DATA] [US_STATE] - [GEOGRAPHIC_DATA][US_STATE] …" at bounding box center [982, 204] width 182 height 23
click at [408, 256] on select "Select [PERSON_NAME] - TXEB [PERSON_NAME] - [GEOGRAPHIC_DATA] [PERSON_NAME] - […" at bounding box center [402, 251] width 182 height 23
select select "1"
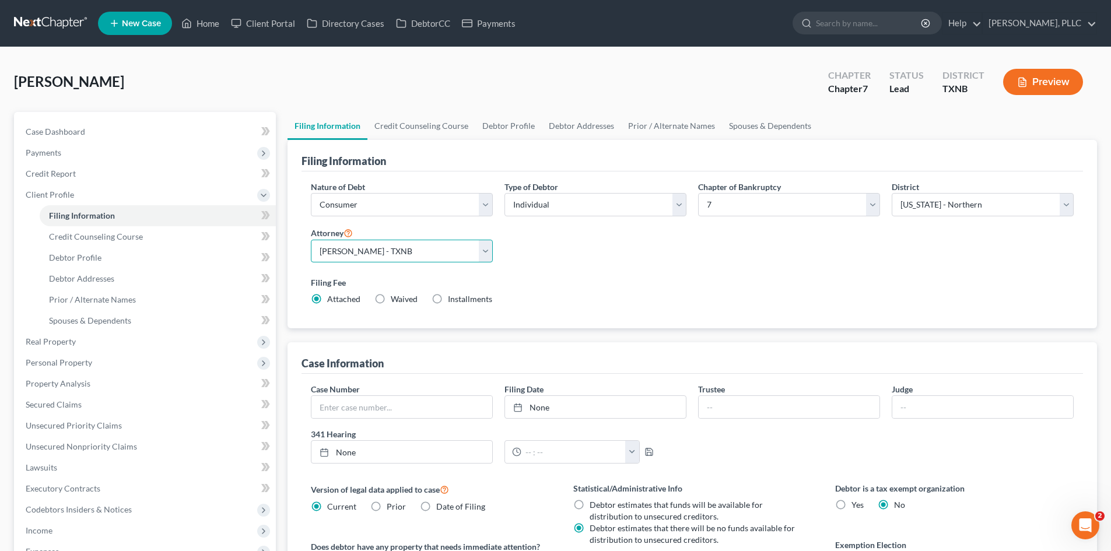
click at [311, 240] on select "Select [PERSON_NAME] - TXEB [PERSON_NAME] - [GEOGRAPHIC_DATA] [PERSON_NAME] - […" at bounding box center [402, 251] width 182 height 23
click at [141, 129] on link "Case Dashboard" at bounding box center [145, 131] width 259 height 21
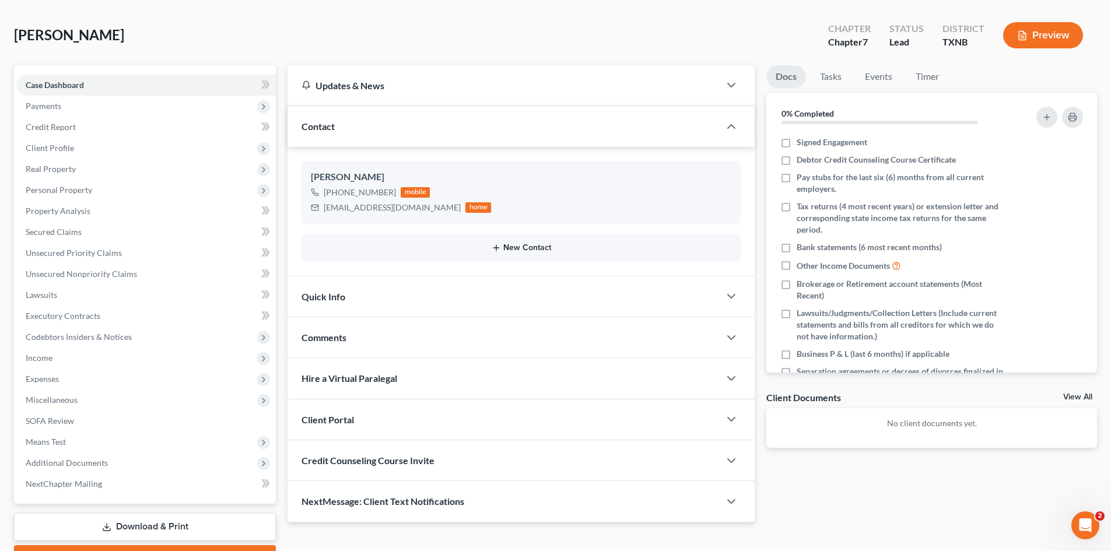
scroll to position [111, 0]
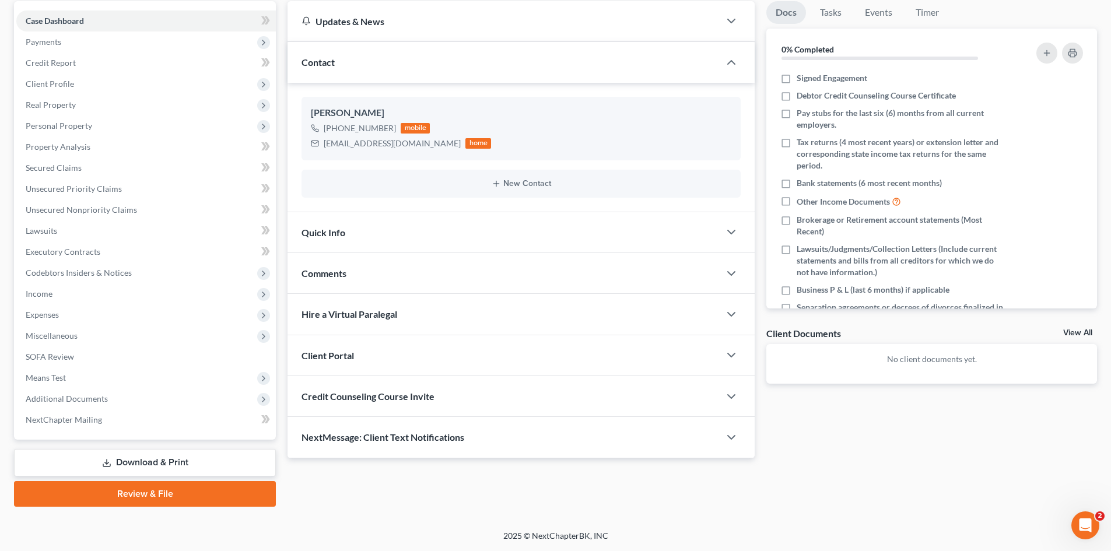
click at [360, 358] on div "Client Portal" at bounding box center [503, 355] width 432 height 40
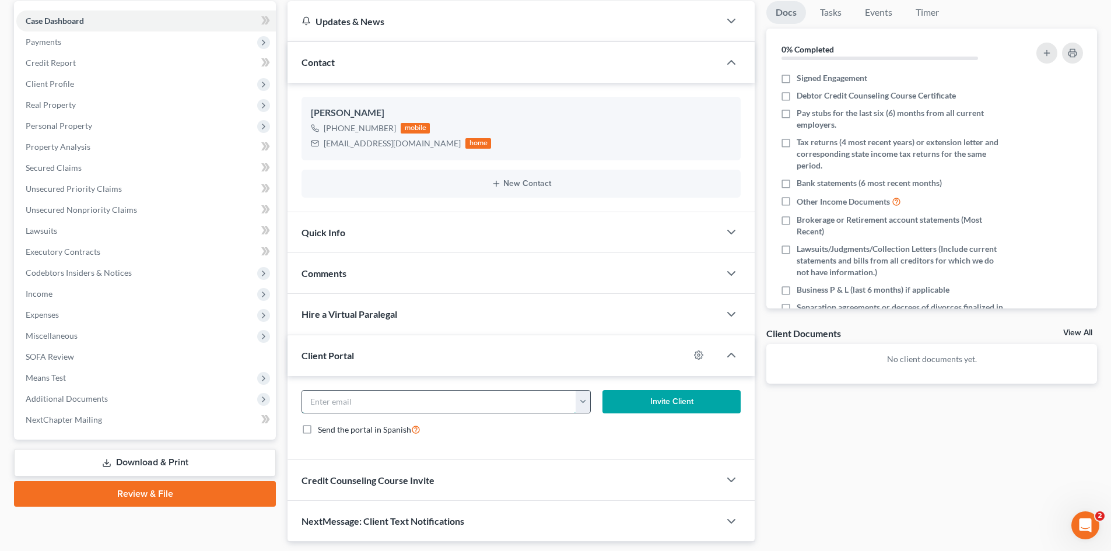
click at [354, 401] on input "email" at bounding box center [439, 402] width 274 height 22
paste input "[EMAIL_ADDRESS][DOMAIN_NAME]"
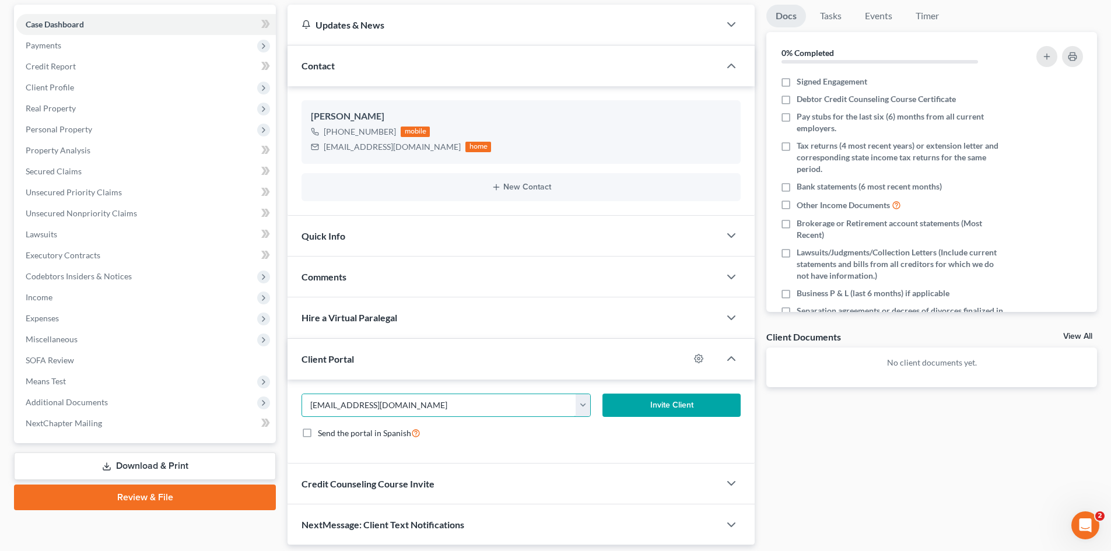
scroll to position [146, 0]
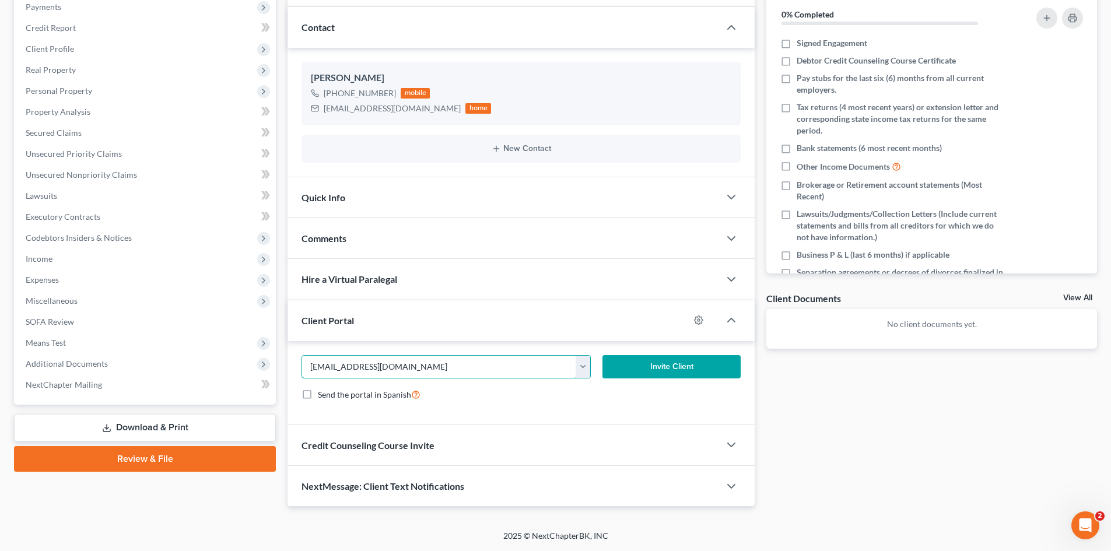
type input "[EMAIL_ADDRESS][DOMAIN_NAME]"
click at [452, 449] on div "Credit Counseling Course Invite" at bounding box center [503, 445] width 432 height 40
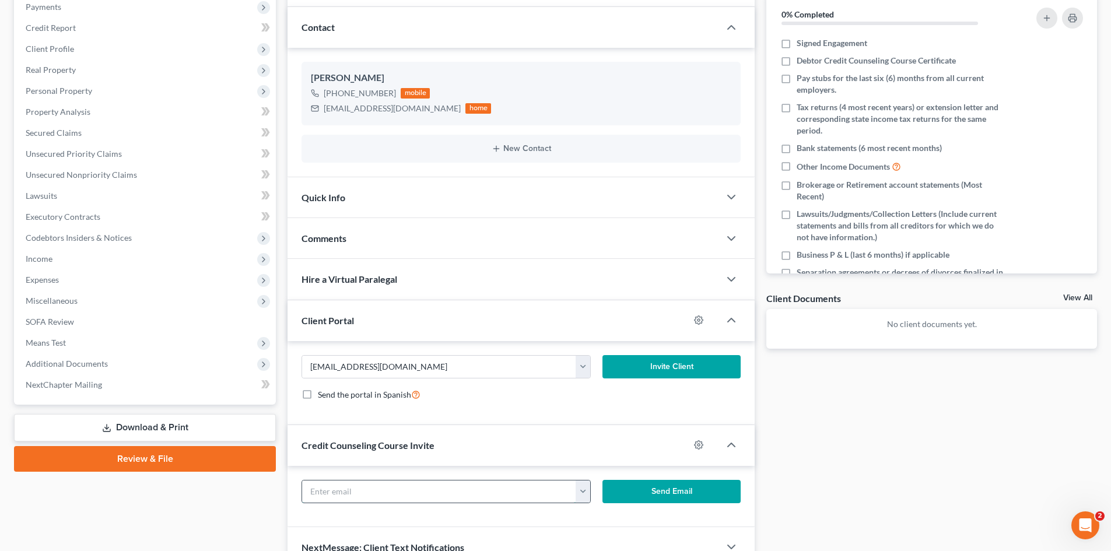
click at [418, 489] on input "text" at bounding box center [439, 491] width 274 height 22
paste input "[EMAIL_ADDRESS][DOMAIN_NAME]"
type input "[EMAIL_ADDRESS][DOMAIN_NAME]"
drag, startPoint x: 666, startPoint y: 357, endPoint x: 668, endPoint y: 374, distance: 17.0
click at [665, 357] on button "Invite Client" at bounding box center [671, 366] width 139 height 23
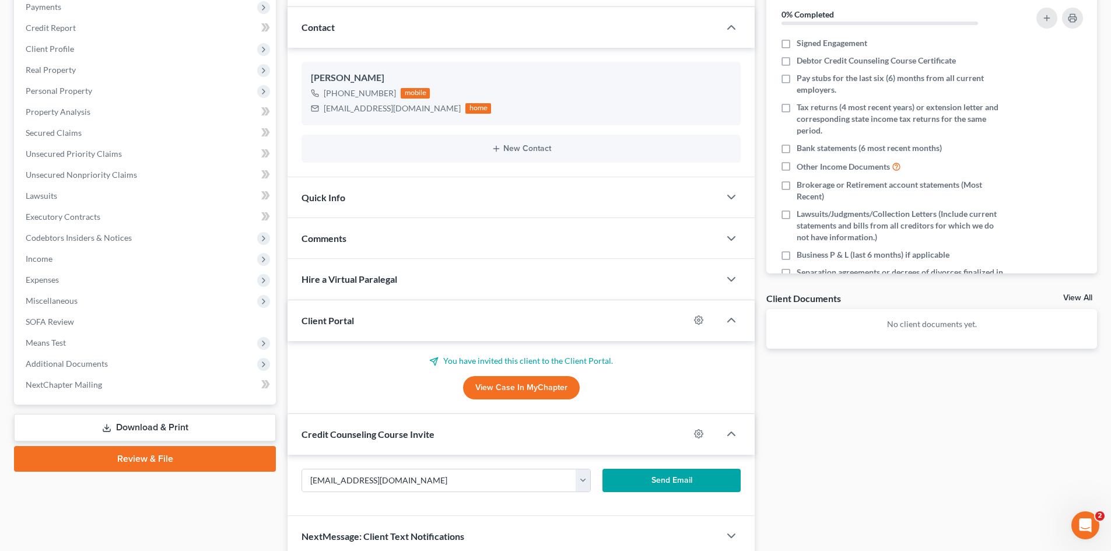
click at [688, 477] on button "Send Email" at bounding box center [671, 480] width 139 height 23
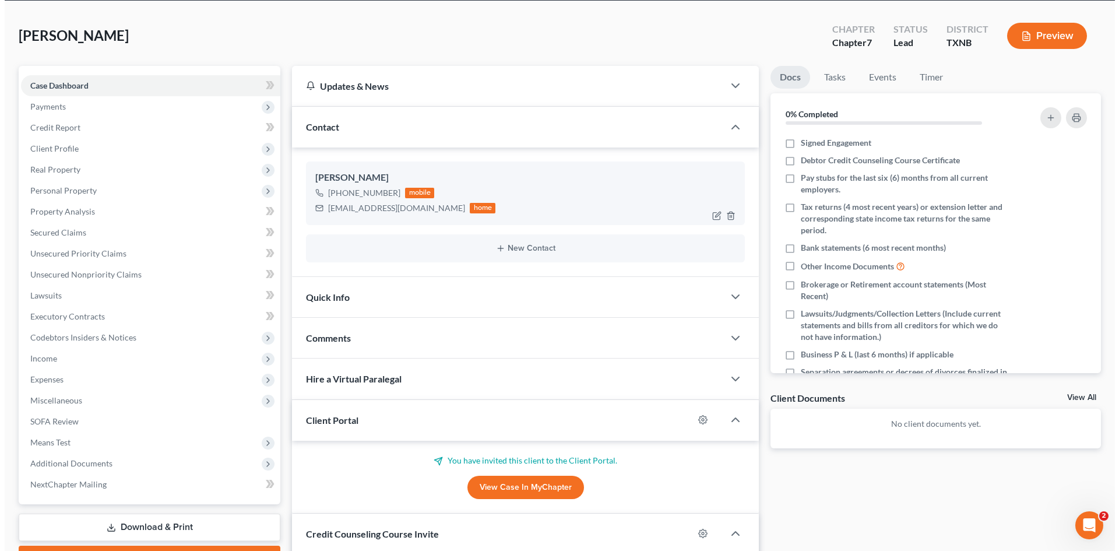
scroll to position [0, 0]
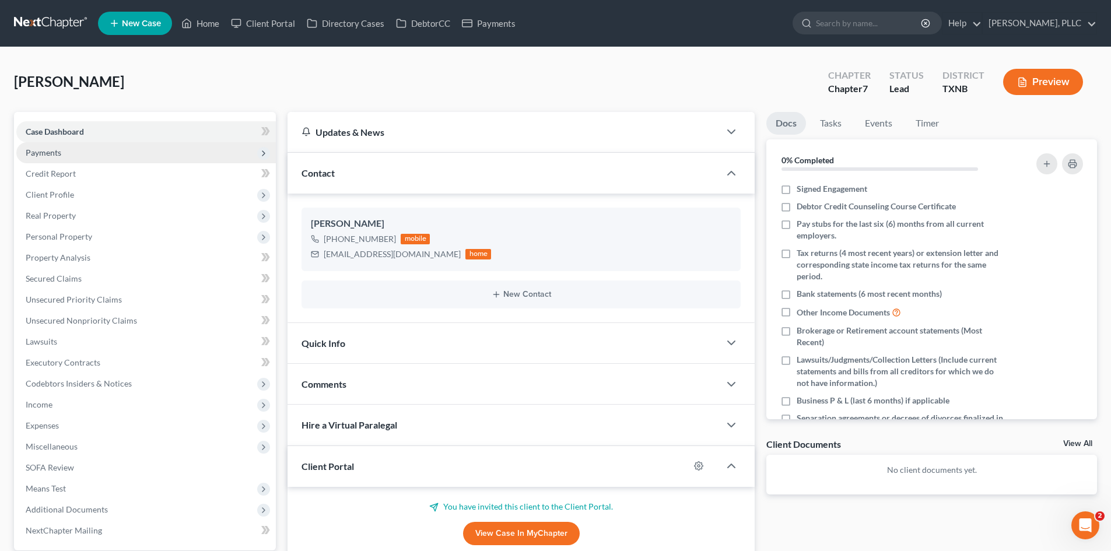
click at [65, 148] on span "Payments" at bounding box center [145, 152] width 259 height 21
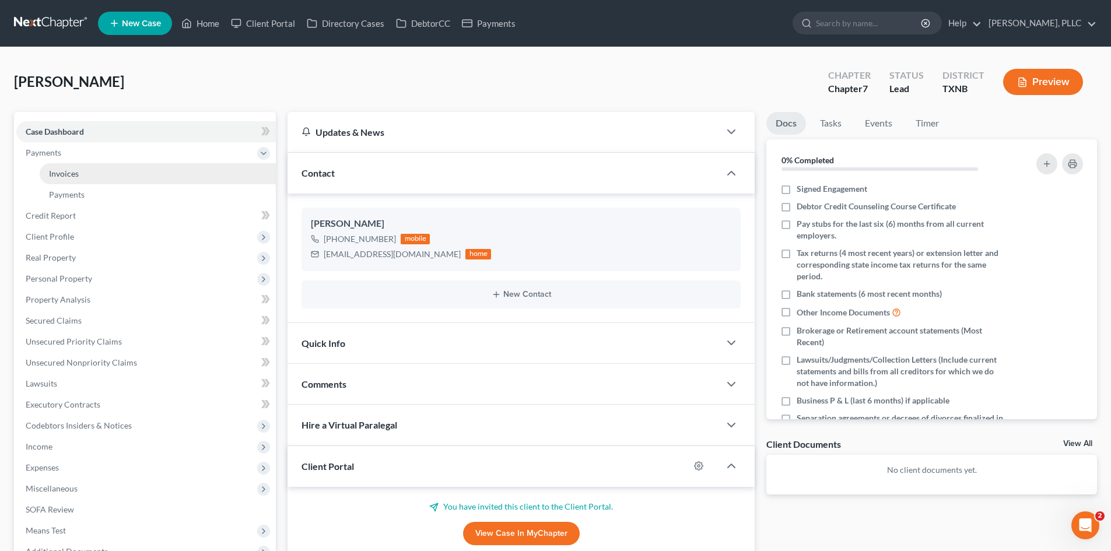
click at [173, 166] on link "Invoices" at bounding box center [158, 173] width 236 height 21
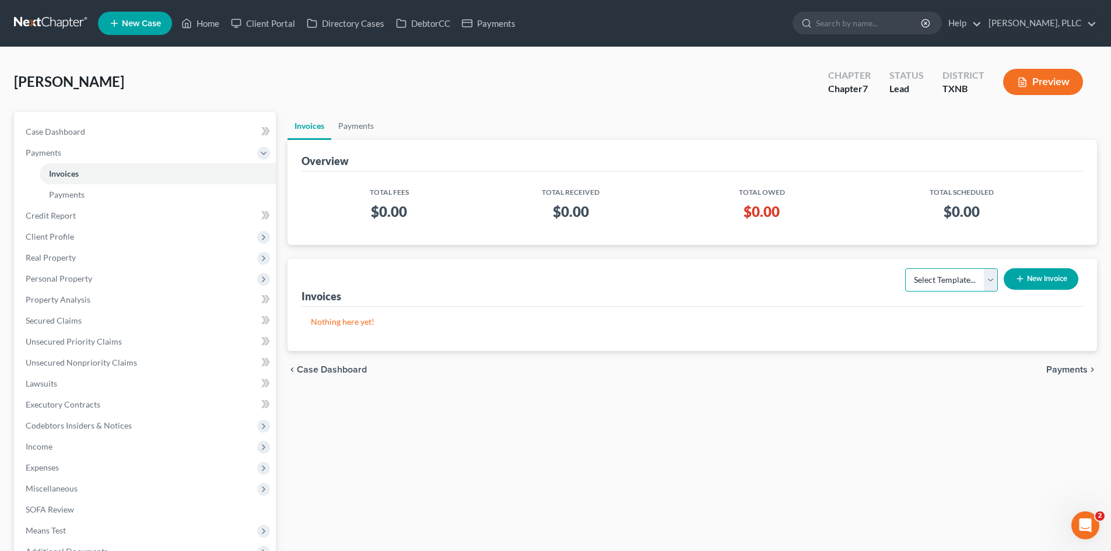
click at [977, 288] on select "Select Template... Invoice" at bounding box center [951, 279] width 93 height 23
select select "0"
click at [905, 268] on select "Select Template... Invoice" at bounding box center [951, 279] width 93 height 23
click at [1036, 275] on button "New Invoice" at bounding box center [1040, 279] width 75 height 22
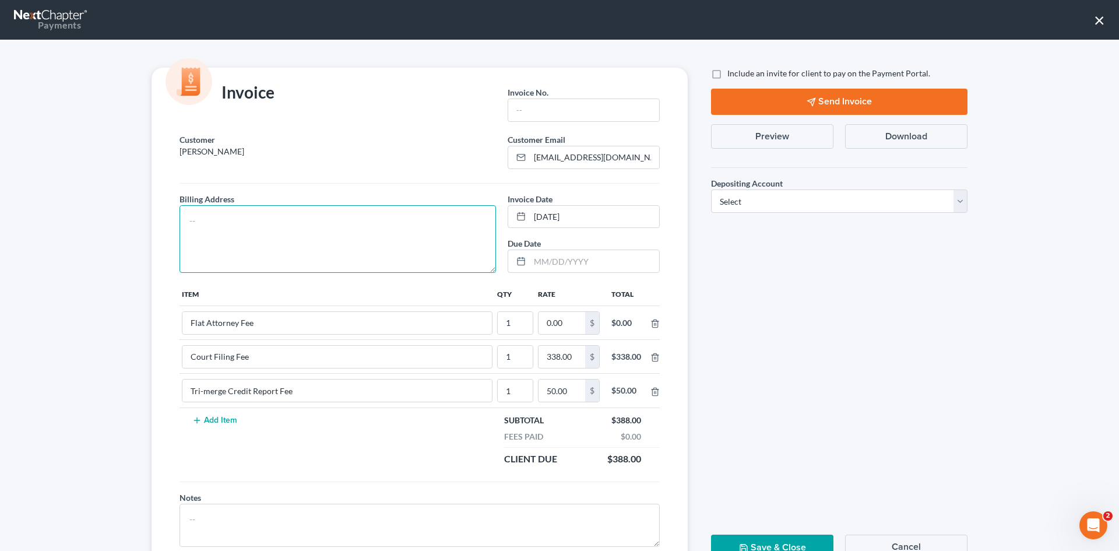
click at [303, 241] on textarea at bounding box center [338, 239] width 317 height 68
type textarea "TBD"
click at [557, 110] on input "text" at bounding box center [583, 110] width 151 height 22
type input "s"
type input "S0019"
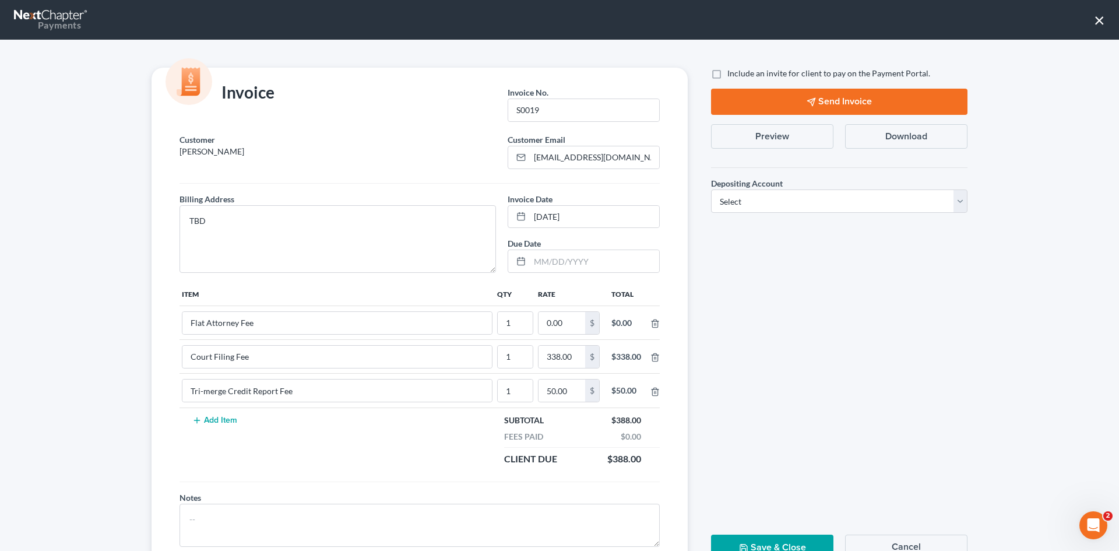
drag, startPoint x: 709, startPoint y: 76, endPoint x: 748, endPoint y: 138, distance: 73.1
click at [728, 78] on label "Include an invite for client to pay on the Payment Portal." at bounding box center [829, 74] width 203 height 12
click at [732, 75] on input "Include an invite for client to pay on the Payment Portal." at bounding box center [736, 72] width 8 height 8
checkbox input "true"
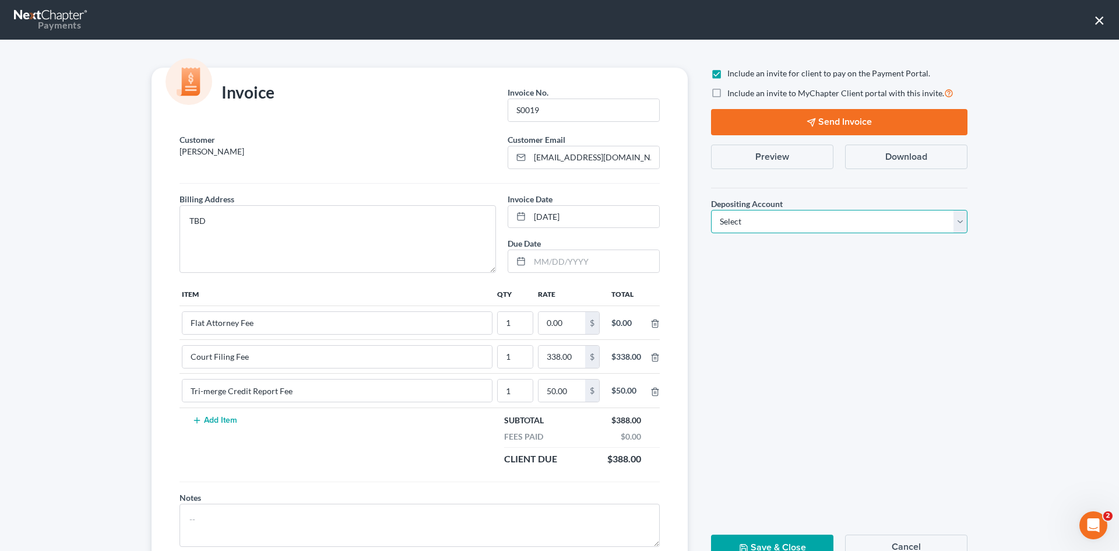
click at [789, 220] on select "Select Operation Trust" at bounding box center [839, 221] width 257 height 23
select select "1"
click at [711, 210] on select "Select Operation Trust" at bounding box center [839, 221] width 257 height 23
click at [546, 319] on input "0.00" at bounding box center [562, 323] width 47 height 22
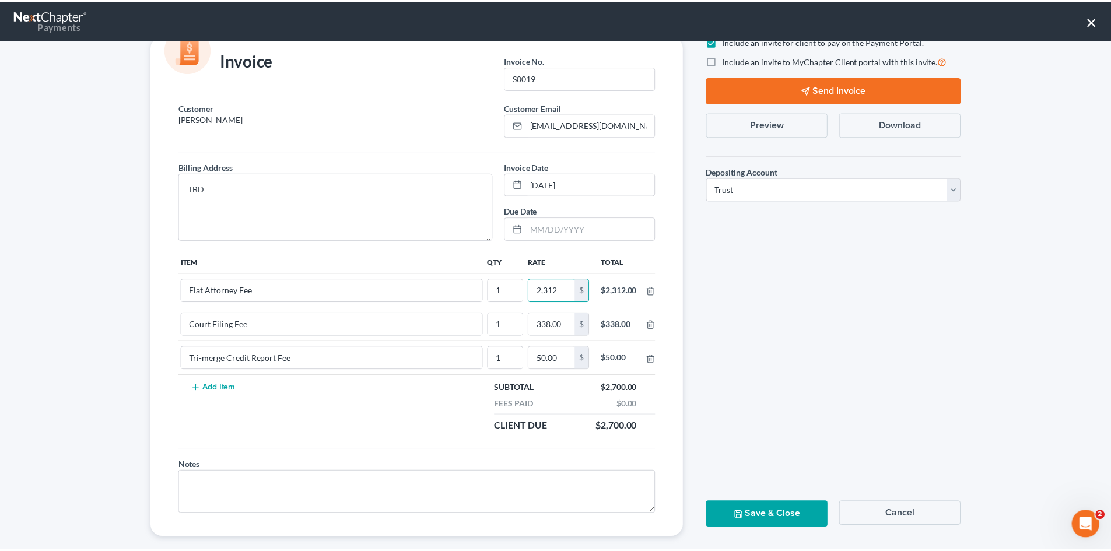
scroll to position [47, 0]
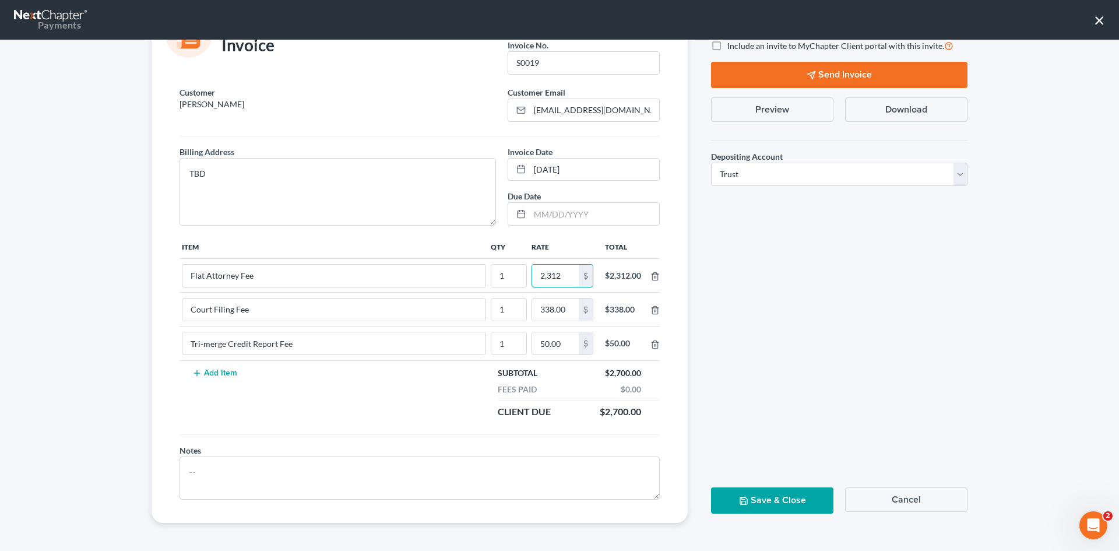
type input "2,312"
click at [842, 71] on button "Send Invoice" at bounding box center [839, 75] width 257 height 26
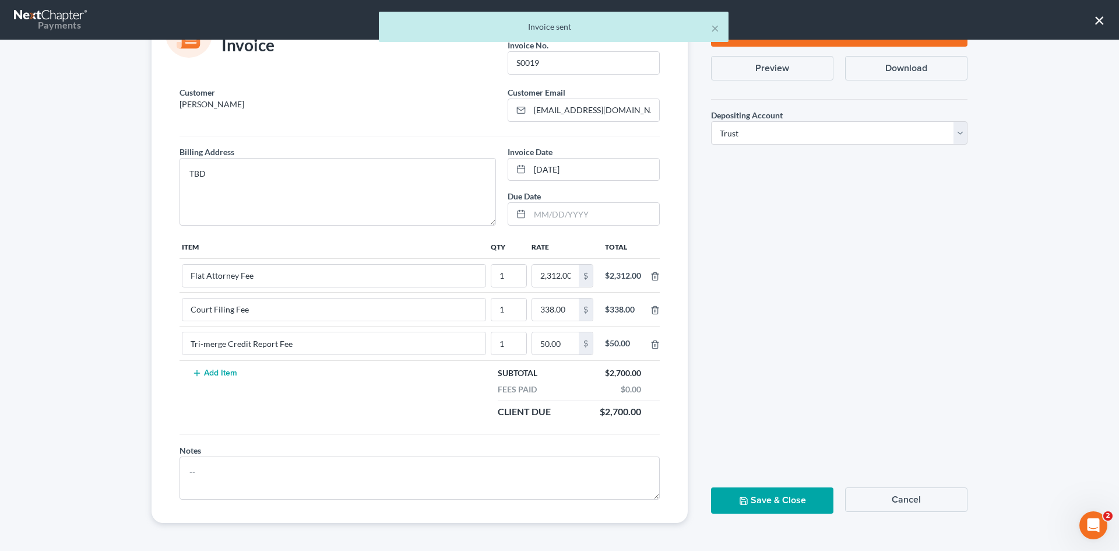
click at [777, 494] on button "Save & Close" at bounding box center [772, 500] width 122 height 26
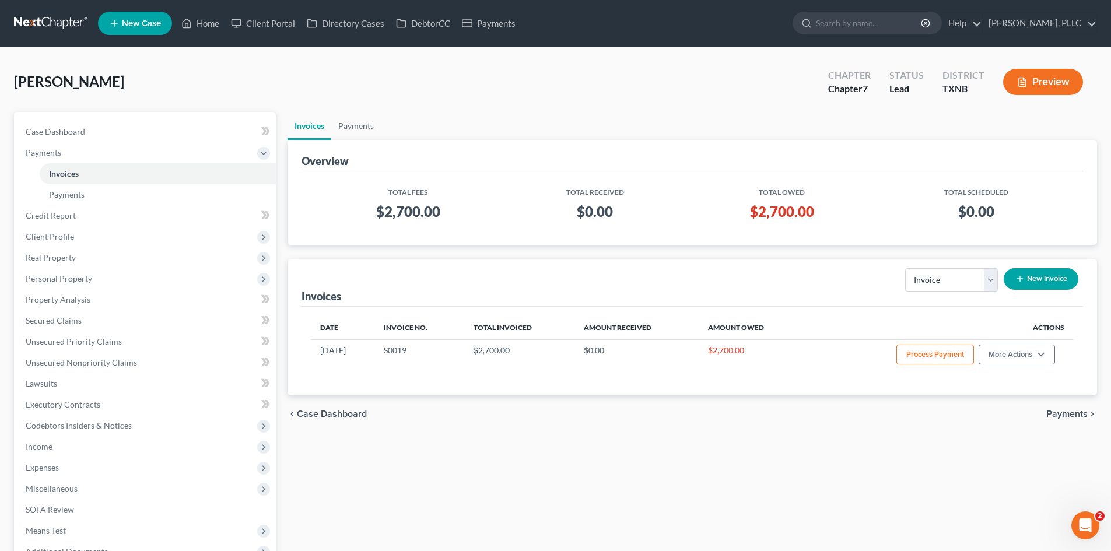
click at [135, 29] on link "New Case" at bounding box center [135, 23] width 74 height 23
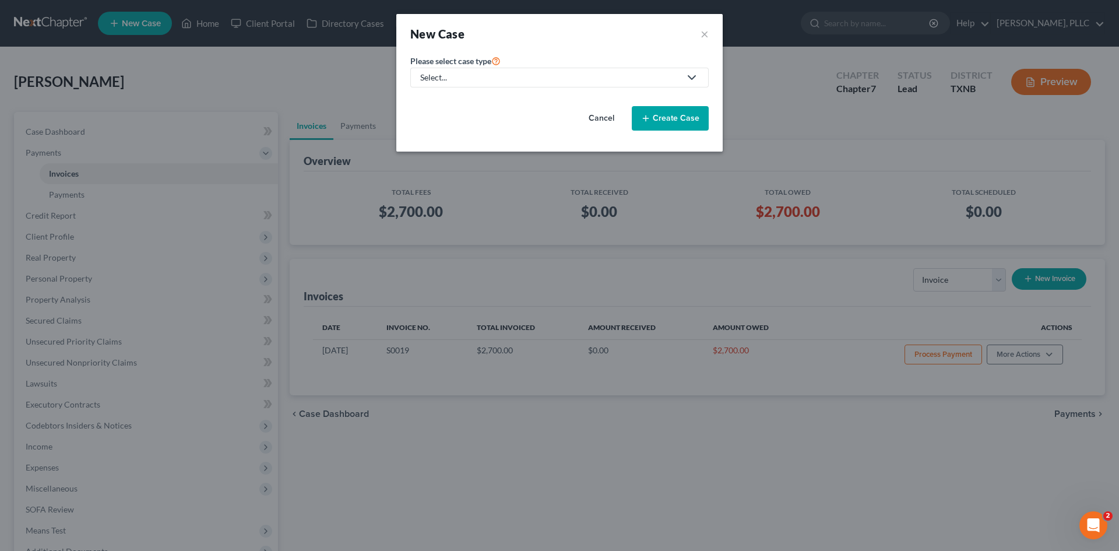
click at [528, 75] on div "Select..." at bounding box center [550, 78] width 260 height 12
click at [506, 97] on div "Bankruptcy" at bounding box center [469, 101] width 95 height 12
select select "78"
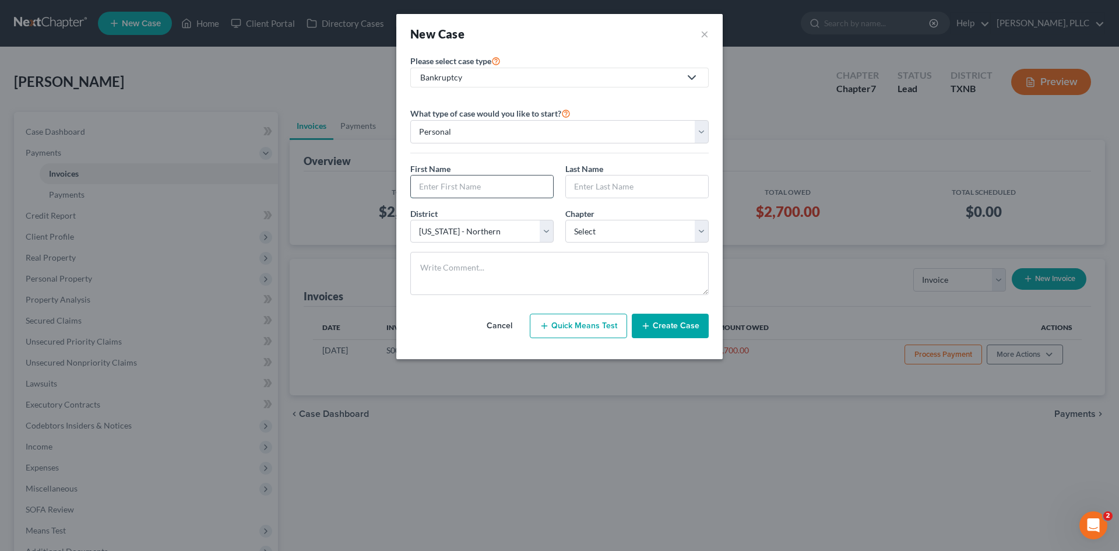
click at [515, 184] on input "text" at bounding box center [482, 186] width 142 height 22
type input "[PERSON_NAME]"
click at [609, 191] on input "text" at bounding box center [637, 186] width 142 height 22
type input "[PERSON_NAME]"
click at [646, 234] on select "Select 7 11 12 13" at bounding box center [637, 231] width 143 height 23
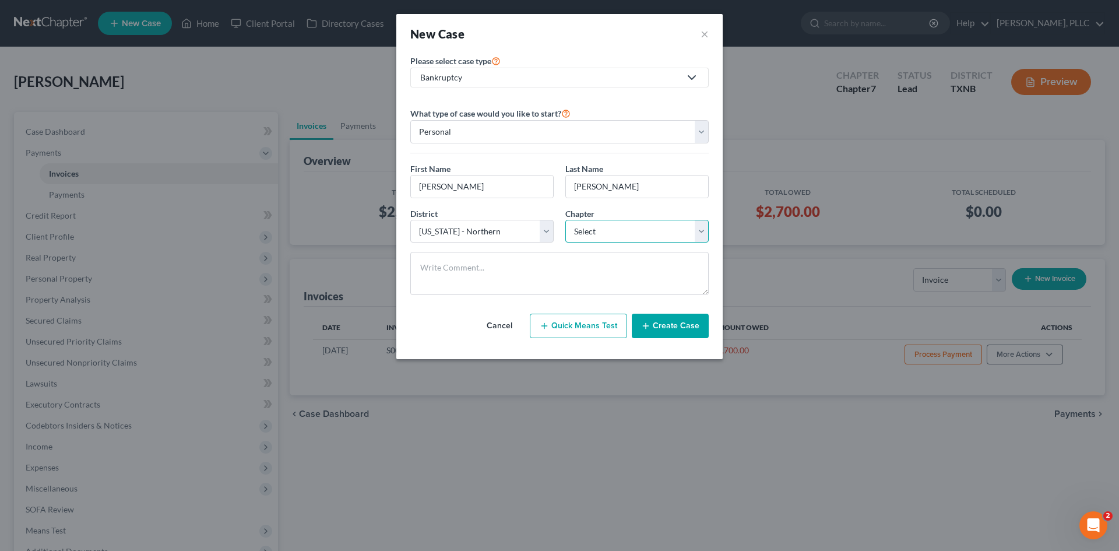
select select "0"
click at [566, 220] on select "Select 7 11 12 13" at bounding box center [637, 231] width 143 height 23
click at [671, 325] on button "Create Case" at bounding box center [670, 326] width 77 height 24
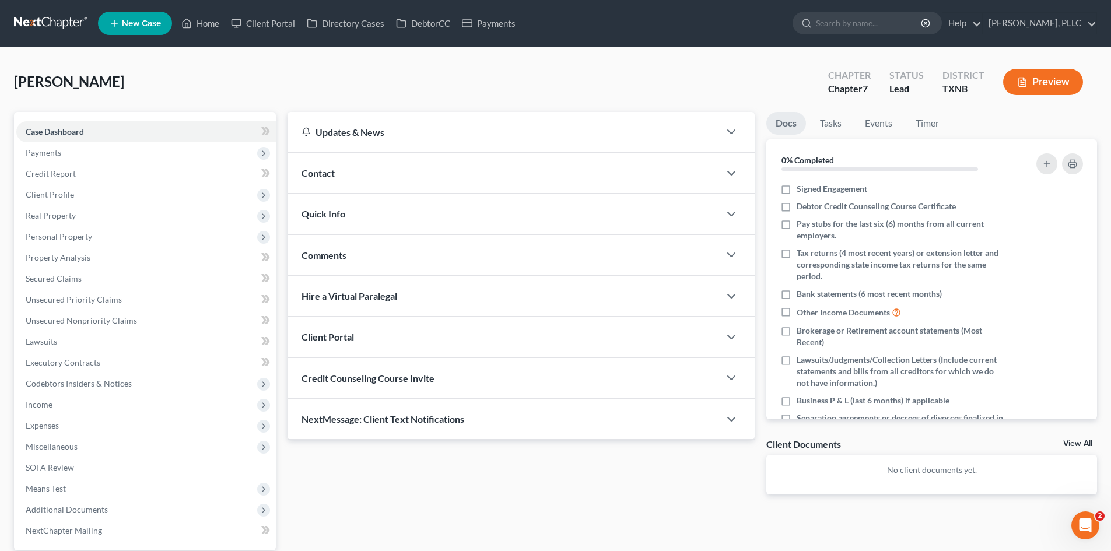
click at [416, 168] on div "Contact" at bounding box center [503, 173] width 432 height 40
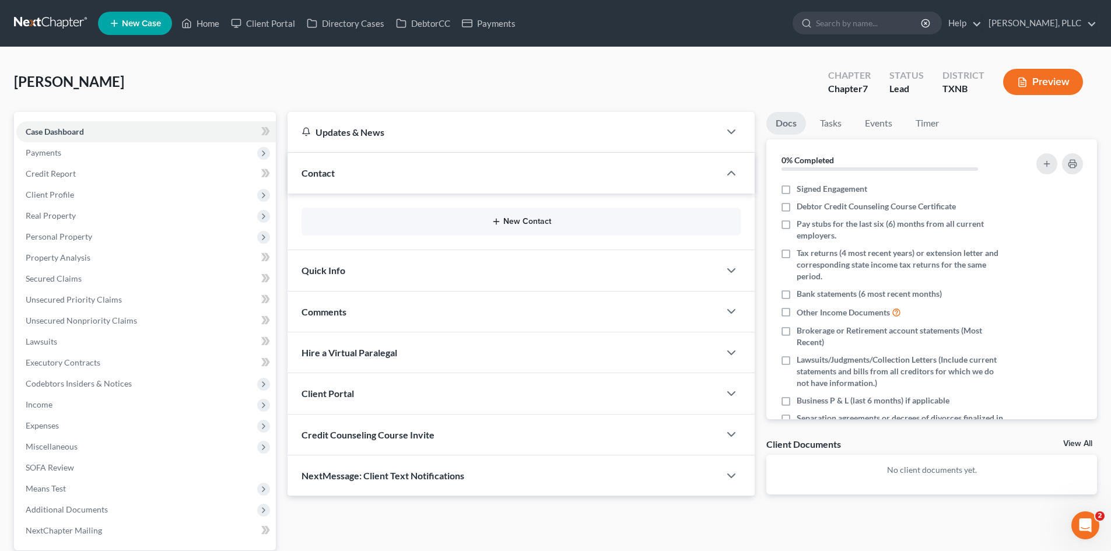
click at [489, 221] on button "New Contact" at bounding box center [521, 221] width 420 height 9
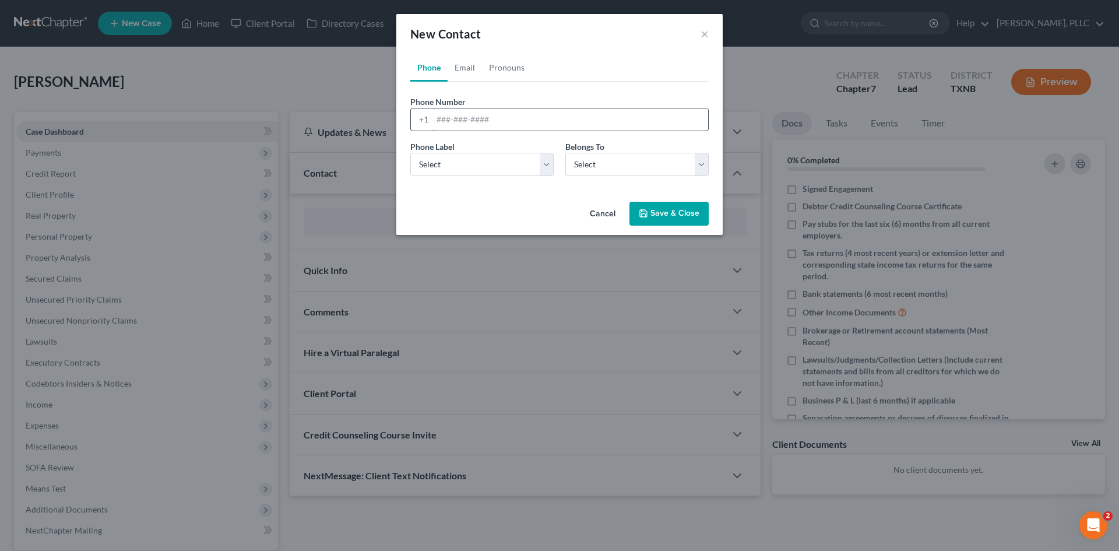
click at [465, 121] on input "tel" at bounding box center [571, 119] width 276 height 22
type input "8173725164"
click at [471, 166] on select "Select Mobile Home Work Other" at bounding box center [481, 164] width 143 height 23
select select "0"
click at [410, 153] on select "Select Mobile Home Work Other" at bounding box center [481, 164] width 143 height 23
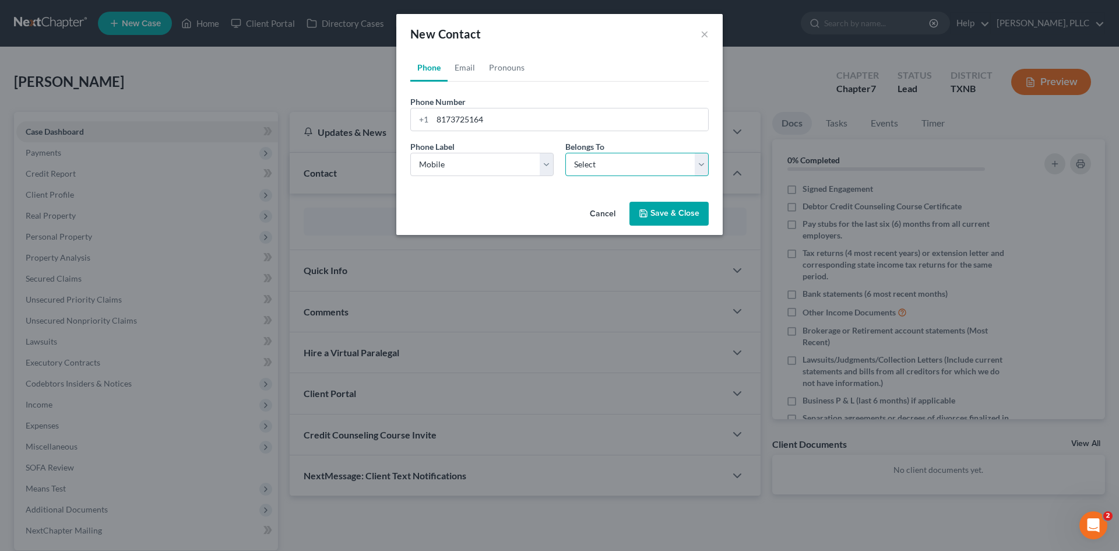
click at [578, 171] on select "Select Client Other" at bounding box center [637, 164] width 143 height 23
select select "0"
click at [566, 153] on select "Select Client Other" at bounding box center [637, 164] width 143 height 23
click at [462, 64] on link "Email" at bounding box center [465, 68] width 34 height 28
click at [464, 124] on input "email" at bounding box center [571, 119] width 276 height 22
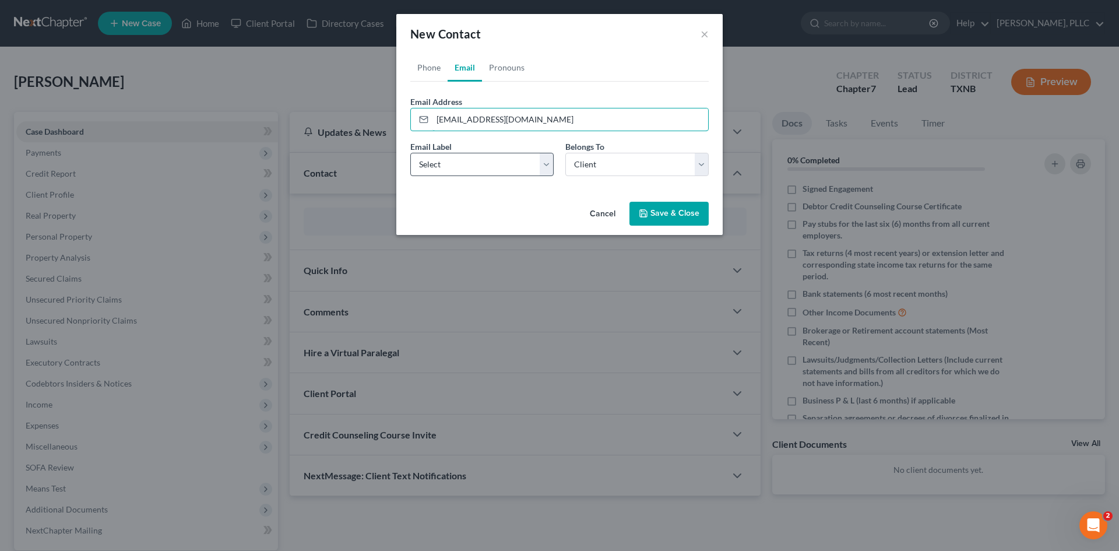
type input "[EMAIL_ADDRESS][DOMAIN_NAME]"
click at [535, 170] on select "Select Home Work Other" at bounding box center [481, 164] width 143 height 23
select select "0"
click at [410, 153] on select "Select Home Work Other" at bounding box center [481, 164] width 143 height 23
click at [600, 167] on select "Select Client Other" at bounding box center [637, 164] width 143 height 23
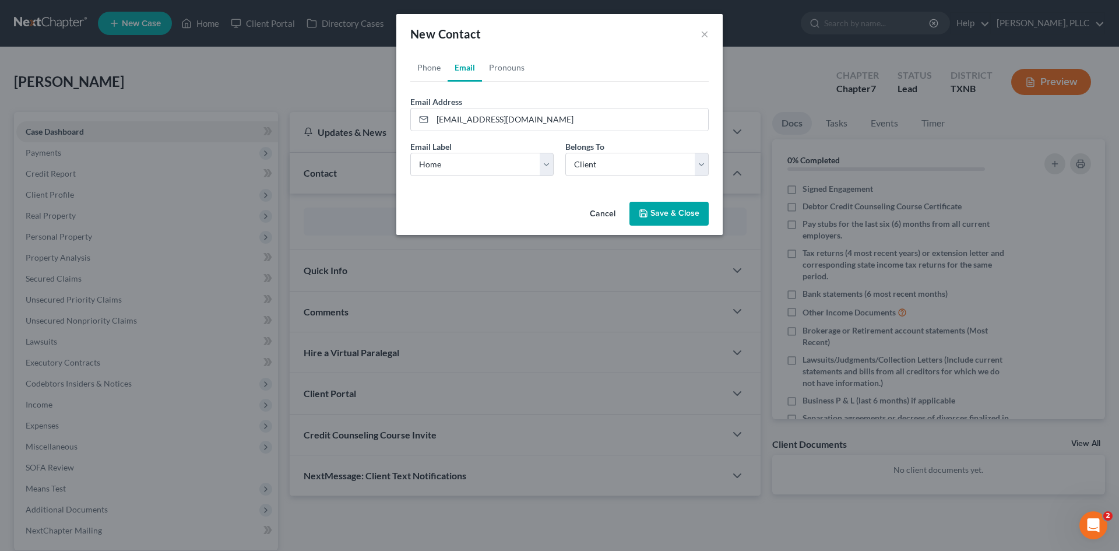
click at [517, 194] on div "Phone Email Pronouns Phone Number * [PHONE_NUMBER] Ext. Phone Label * Select Mo…" at bounding box center [559, 125] width 326 height 143
click at [654, 209] on button "Save & Close" at bounding box center [669, 214] width 79 height 24
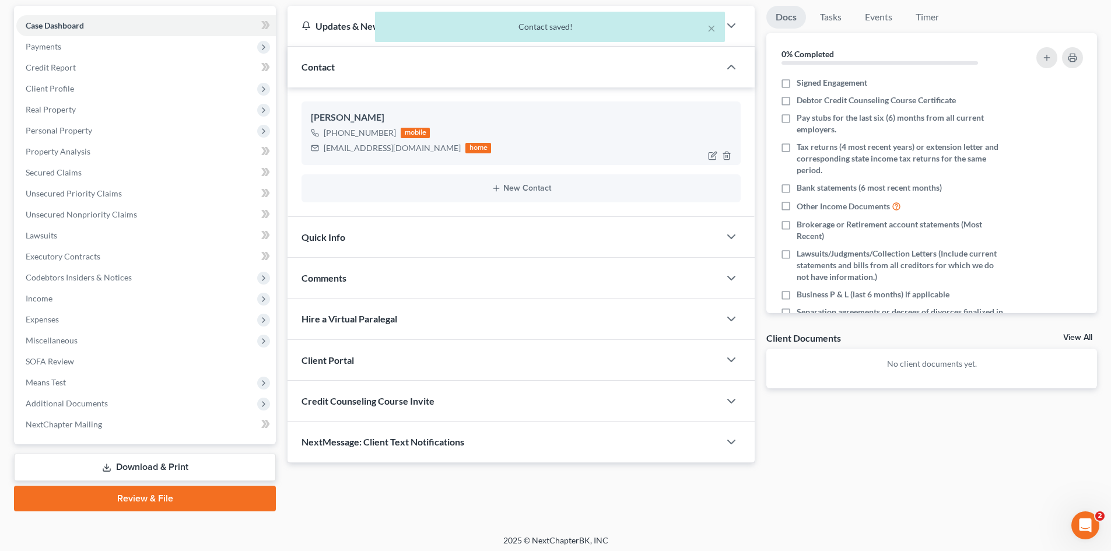
scroll to position [111, 0]
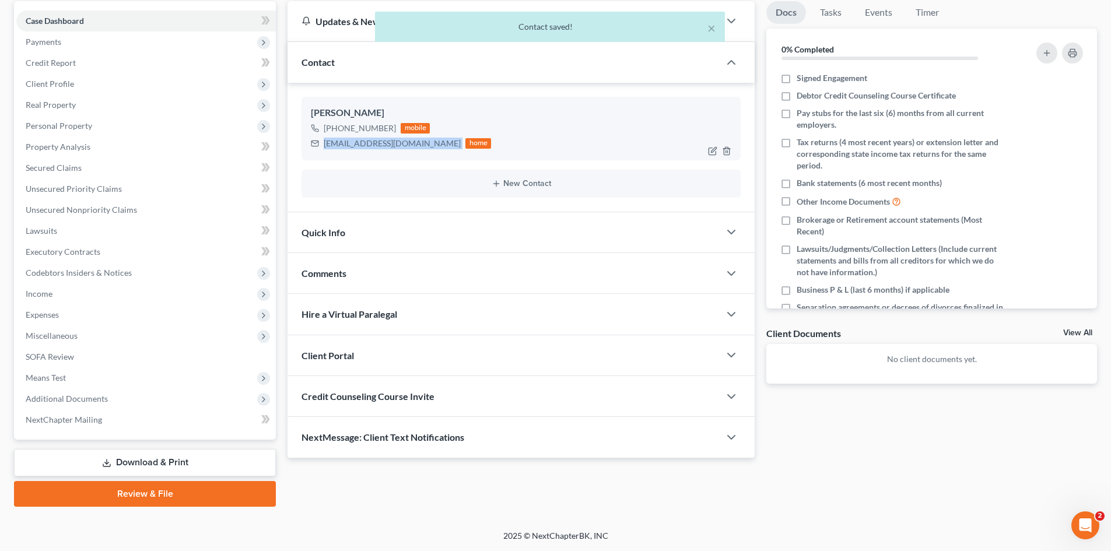
drag, startPoint x: 324, startPoint y: 146, endPoint x: 409, endPoint y: 156, distance: 86.3
click at [409, 156] on div "[PERSON_NAME] [PHONE_NUMBER] mobile [EMAIL_ADDRESS][DOMAIN_NAME] home" at bounding box center [520, 128] width 439 height 63
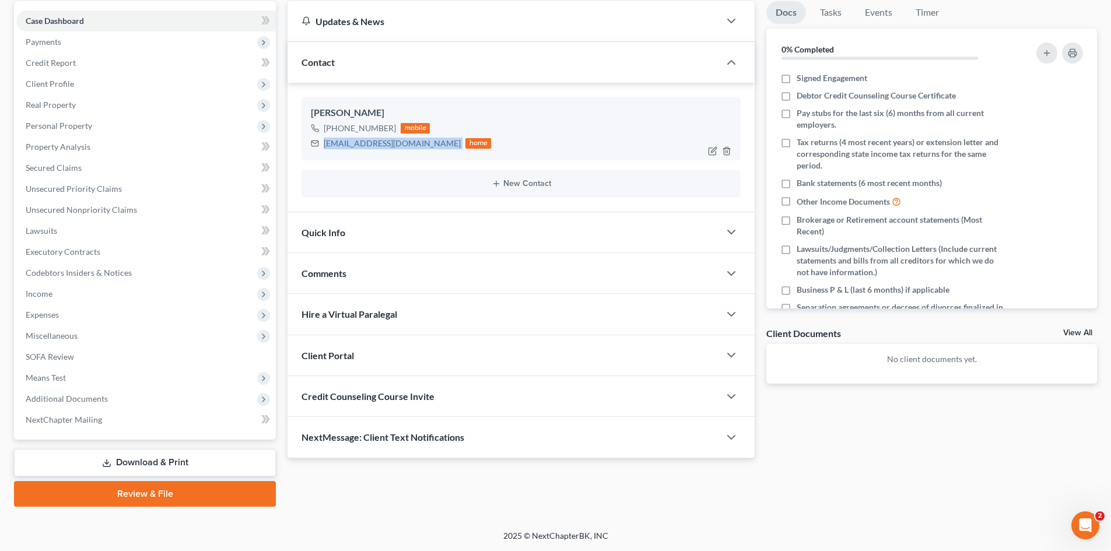
copy div "[EMAIL_ADDRESS][DOMAIN_NAME]"
click at [356, 355] on div "Client Portal" at bounding box center [503, 355] width 432 height 40
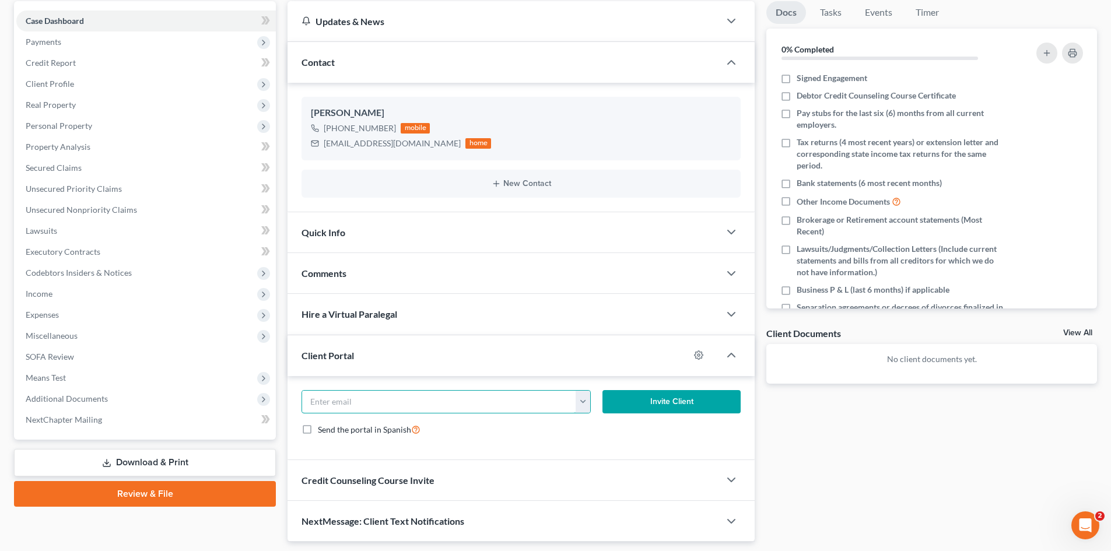
drag, startPoint x: 354, startPoint y: 399, endPoint x: 345, endPoint y: 377, distance: 24.0
click at [353, 400] on input "email" at bounding box center [439, 402] width 274 height 22
type input "v"
paste input "[EMAIL_ADDRESS][DOMAIN_NAME]"
type input "[EMAIL_ADDRESS][DOMAIN_NAME]"
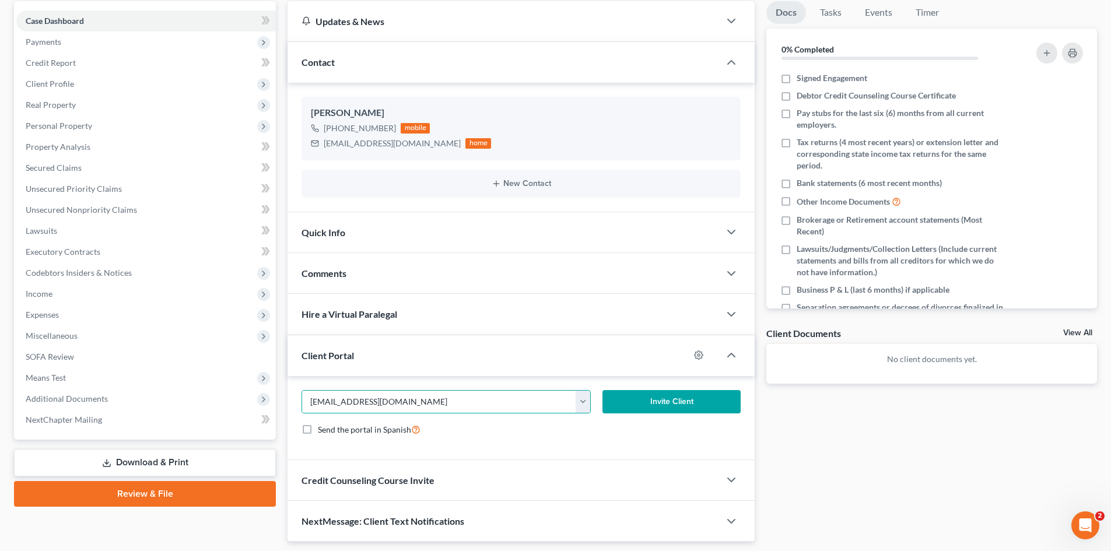
drag, startPoint x: 650, startPoint y: 403, endPoint x: 628, endPoint y: 405, distance: 21.6
click at [628, 405] on button "Invite Client" at bounding box center [671, 401] width 139 height 23
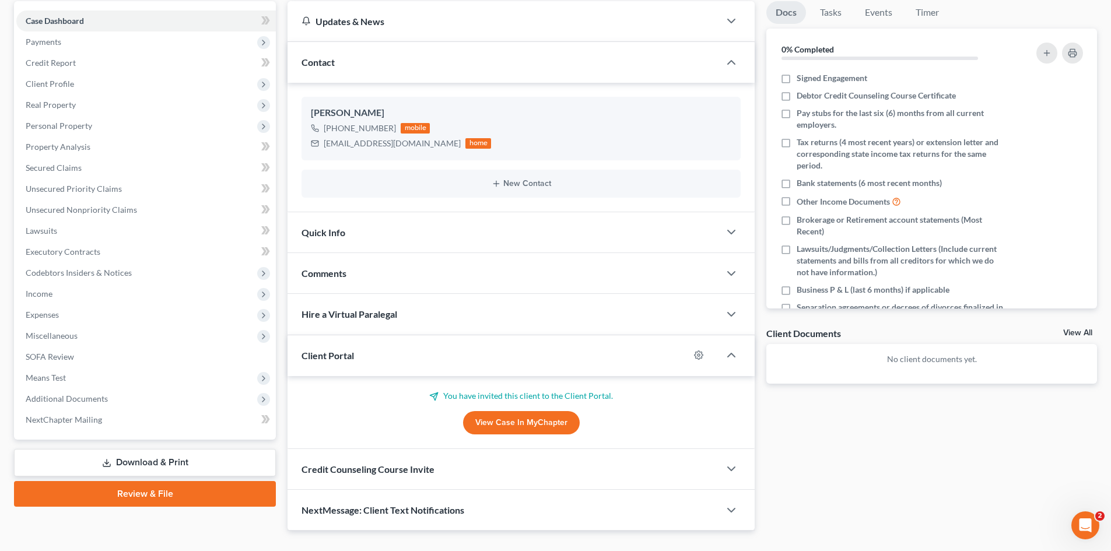
click at [427, 516] on div "Updates & News × [US_STATE] Northern: Faster Filing Times! Updates have been ma…" at bounding box center [520, 266] width 467 height 530
click at [434, 470] on span "Credit Counseling Course Invite" at bounding box center [367, 469] width 133 height 11
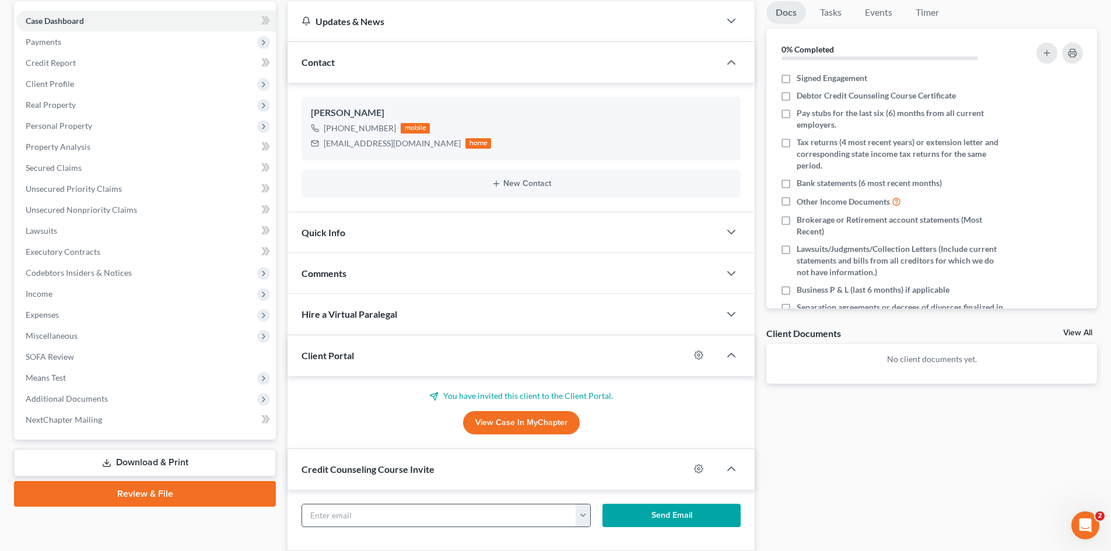
click at [407, 512] on input "text" at bounding box center [439, 515] width 274 height 22
type input "v"
paste input "[EMAIL_ADDRESS][DOMAIN_NAME]"
type input "[EMAIL_ADDRESS][DOMAIN_NAME]"
click at [643, 512] on button "Send Email" at bounding box center [671, 515] width 139 height 23
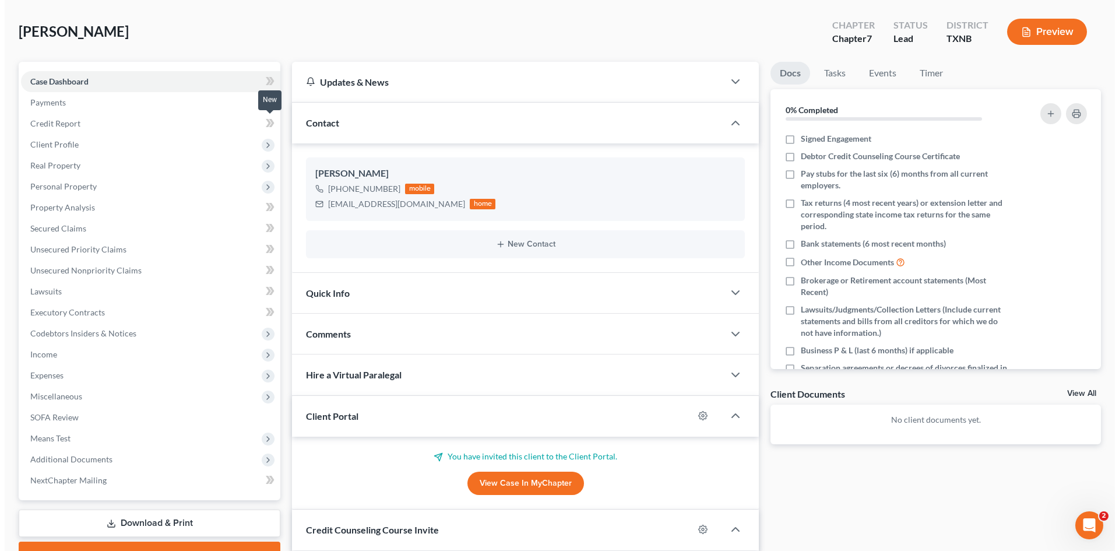
scroll to position [0, 0]
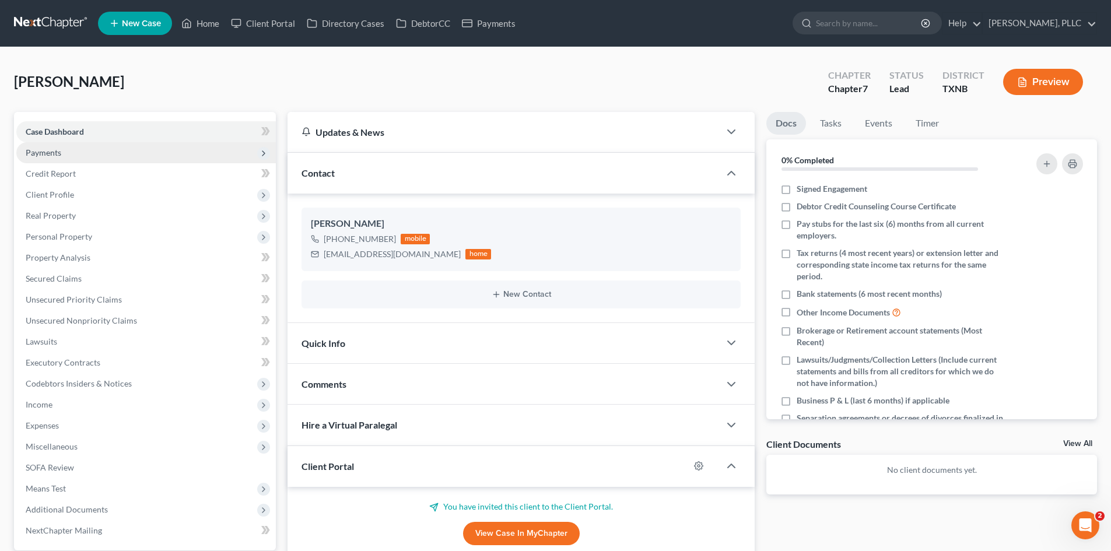
click at [46, 155] on span "Payments" at bounding box center [44, 153] width 36 height 10
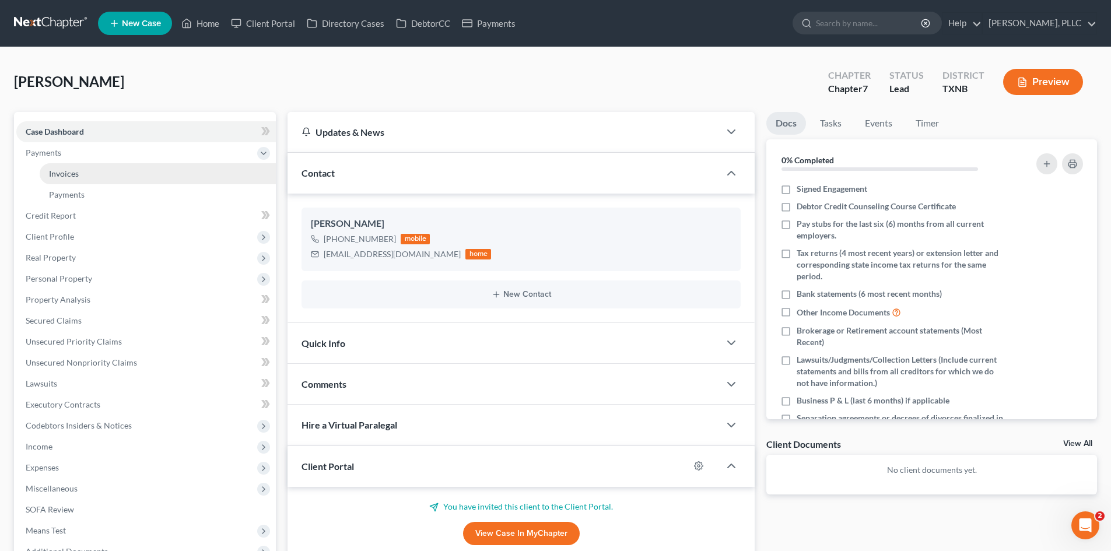
click at [179, 173] on link "Invoices" at bounding box center [158, 173] width 236 height 21
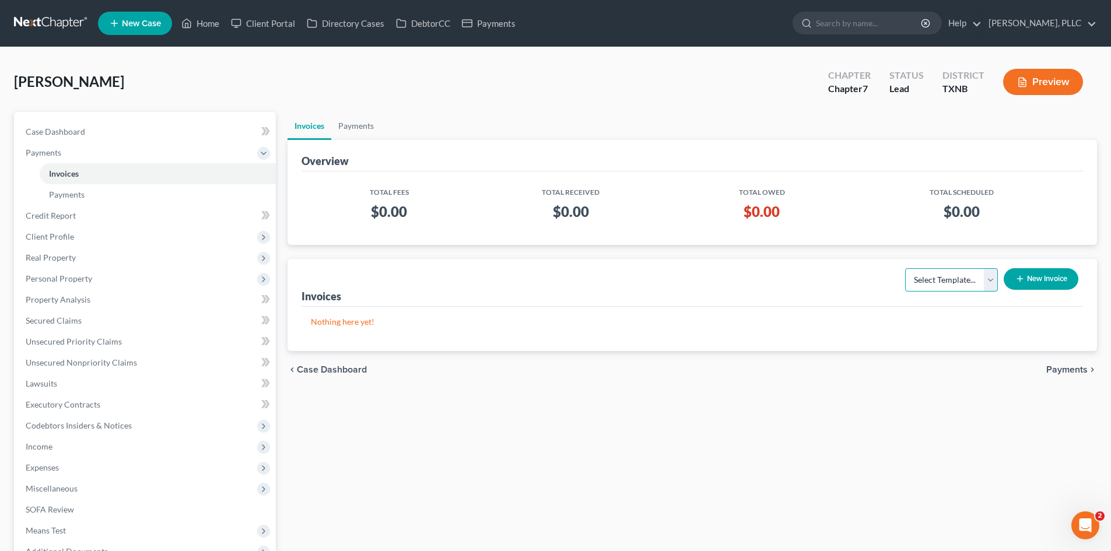
click at [951, 288] on select "Select Template... Invoice" at bounding box center [951, 279] width 93 height 23
select select "0"
click at [905, 268] on select "Select Template... Invoice" at bounding box center [951, 279] width 93 height 23
click at [1032, 282] on button "New Invoice" at bounding box center [1040, 279] width 75 height 22
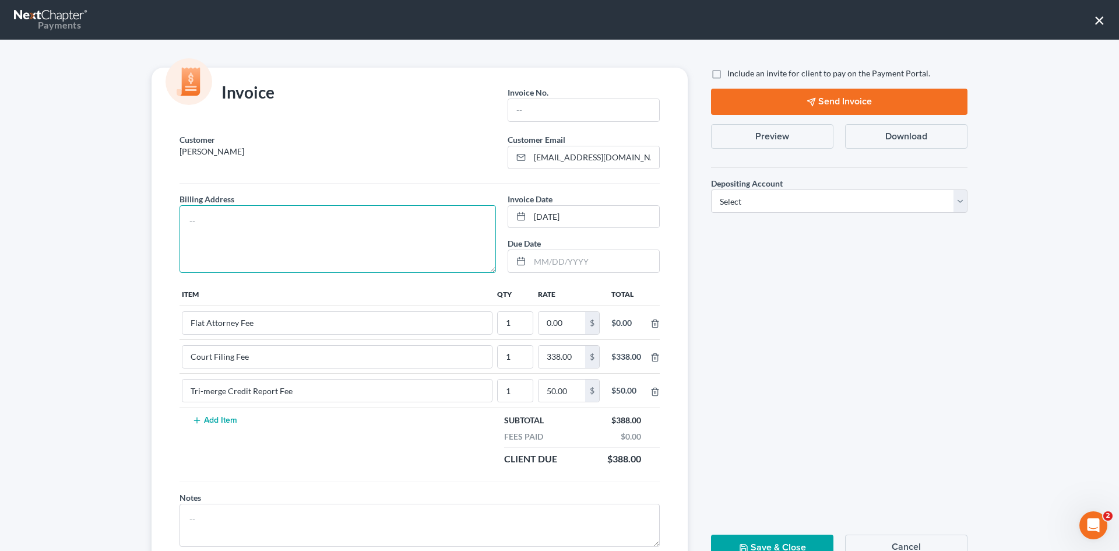
click at [227, 218] on textarea at bounding box center [338, 239] width 317 height 68
type textarea "TBD"
click at [524, 107] on input "text" at bounding box center [583, 110] width 151 height 22
type input "s"
type input "s0020"
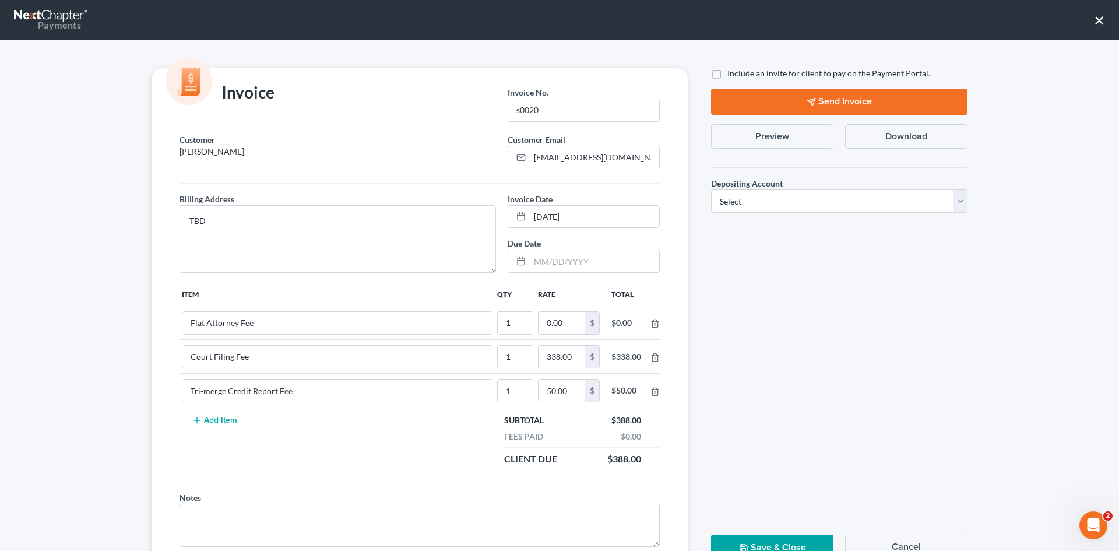
click at [728, 77] on label "Include an invite for client to pay on the Payment Portal." at bounding box center [829, 74] width 203 height 12
click at [732, 75] on input "Include an invite for client to pay on the Payment Portal." at bounding box center [736, 72] width 8 height 8
checkbox input "true"
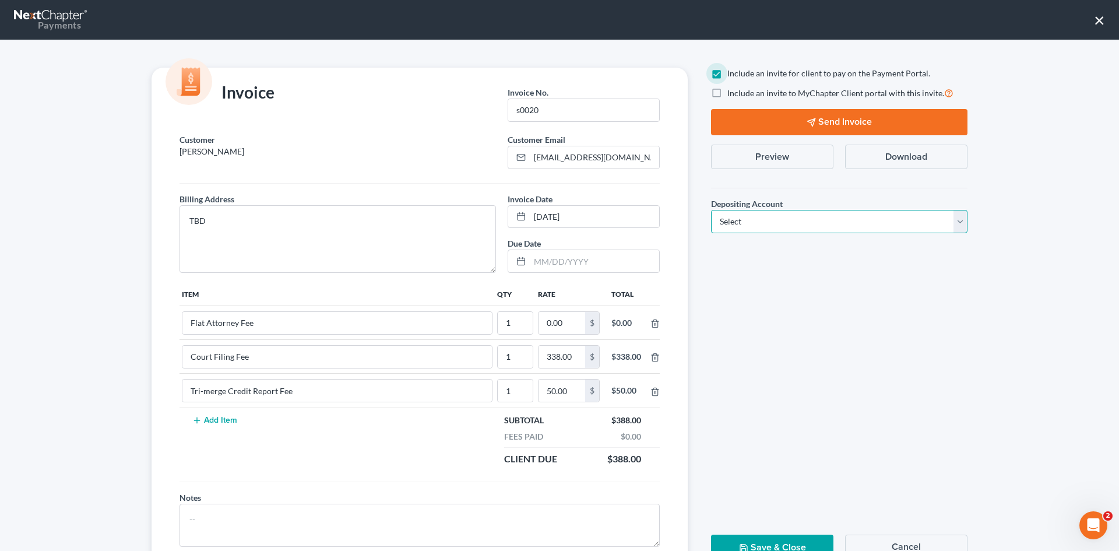
click at [781, 215] on select "Select Operation Trust" at bounding box center [839, 221] width 257 height 23
click at [761, 266] on div "Include an invite for client to pay on the Payment Portal. Include an invite to…" at bounding box center [840, 319] width 280 height 503
click at [549, 322] on input "0.00" at bounding box center [562, 323] width 47 height 22
type input "2,312"
click at [830, 221] on select "Select Operation Trust" at bounding box center [839, 221] width 257 height 23
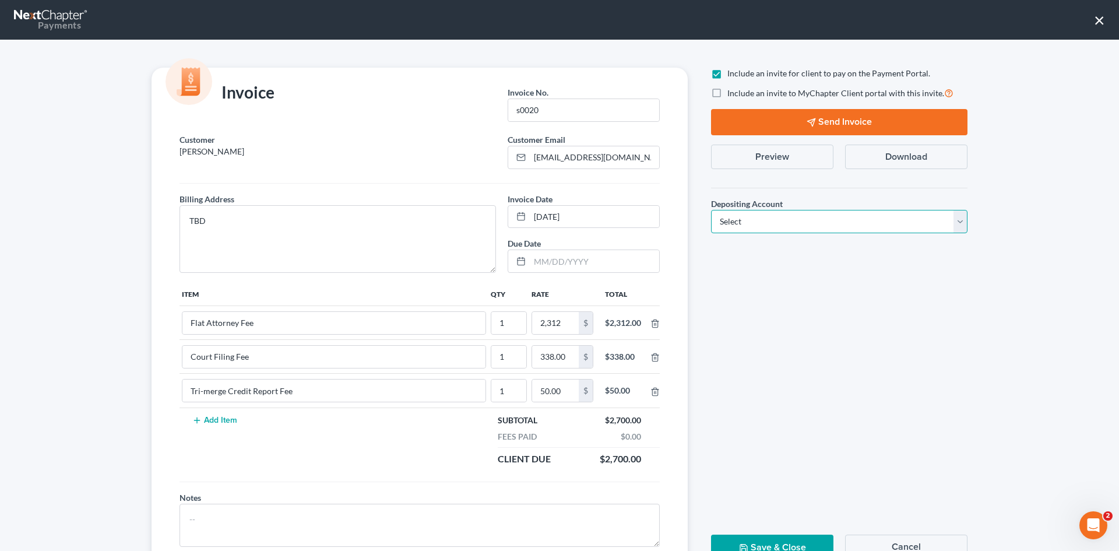
select select "1"
click at [711, 210] on select "Select Operation Trust" at bounding box center [839, 221] width 257 height 23
click at [847, 118] on button "Send Invoice" at bounding box center [839, 122] width 257 height 26
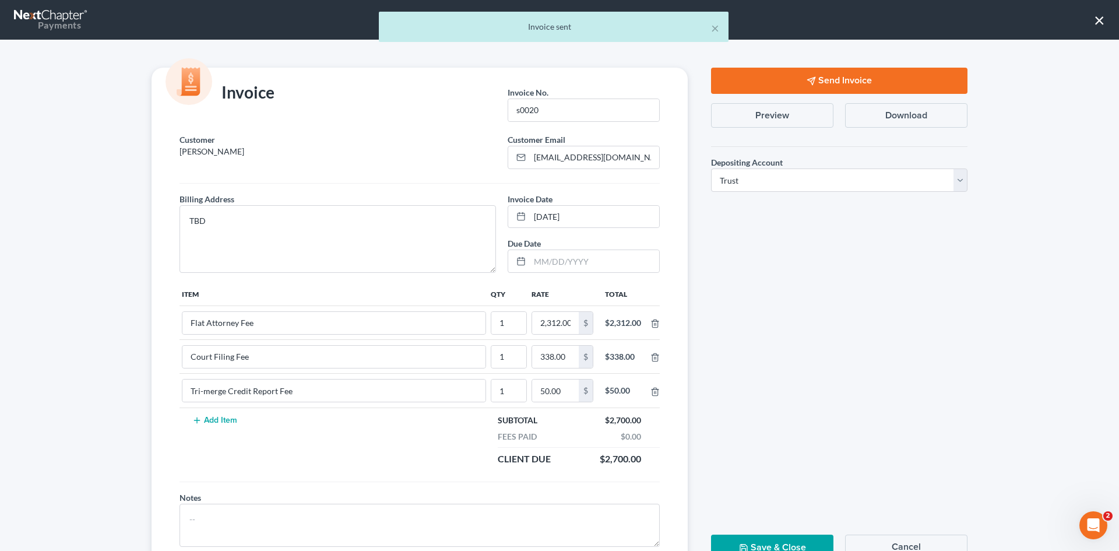
click at [793, 538] on button "Save & Close" at bounding box center [772, 548] width 122 height 26
